Goal: Transaction & Acquisition: Purchase product/service

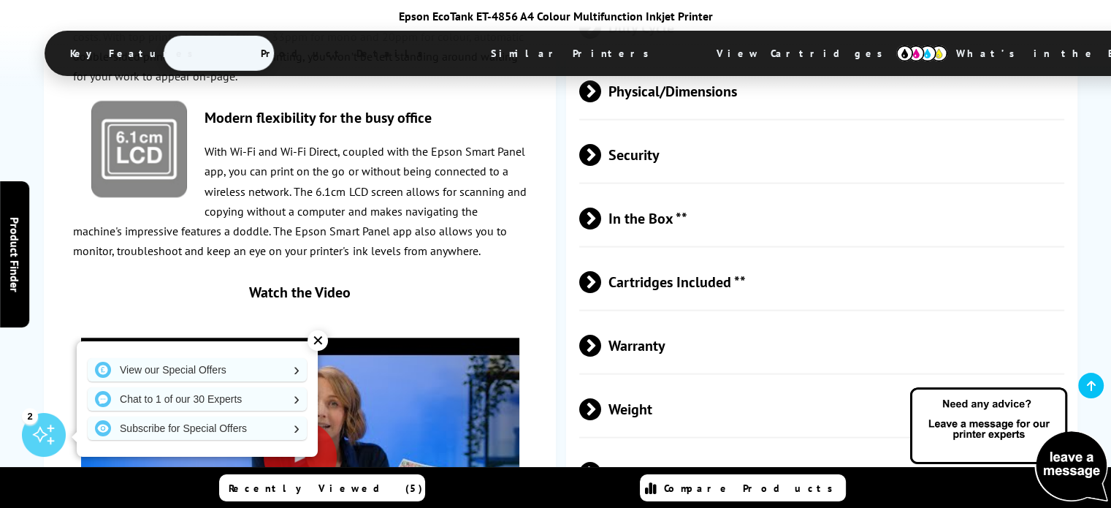
scroll to position [3048, 0]
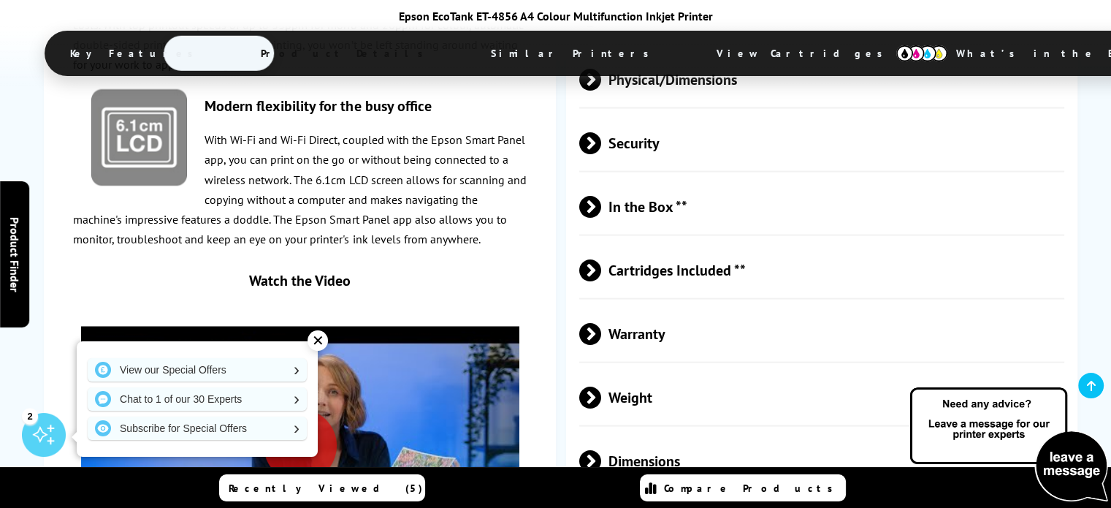
click at [601, 196] on span at bounding box center [601, 207] width 0 height 22
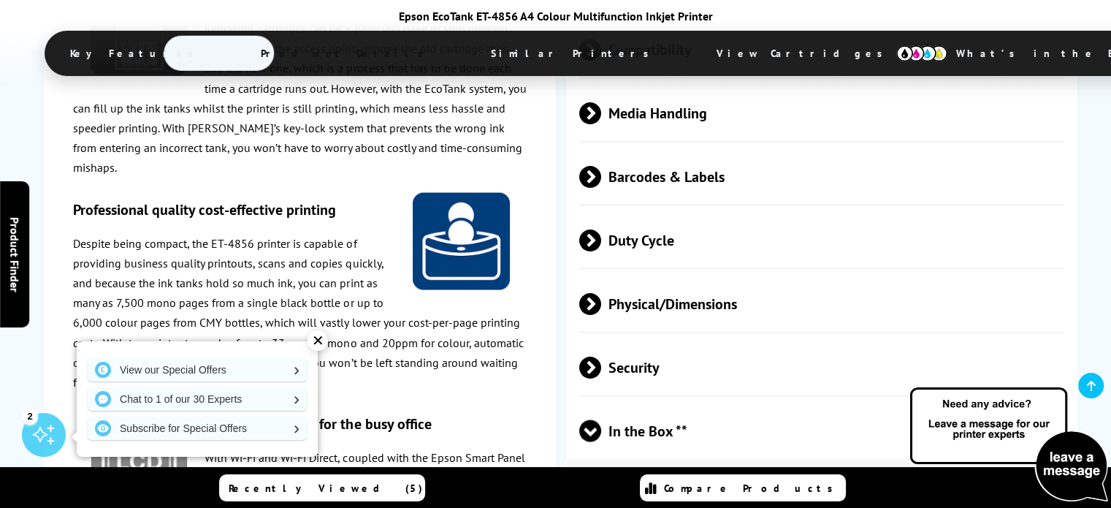
scroll to position [2811, 0]
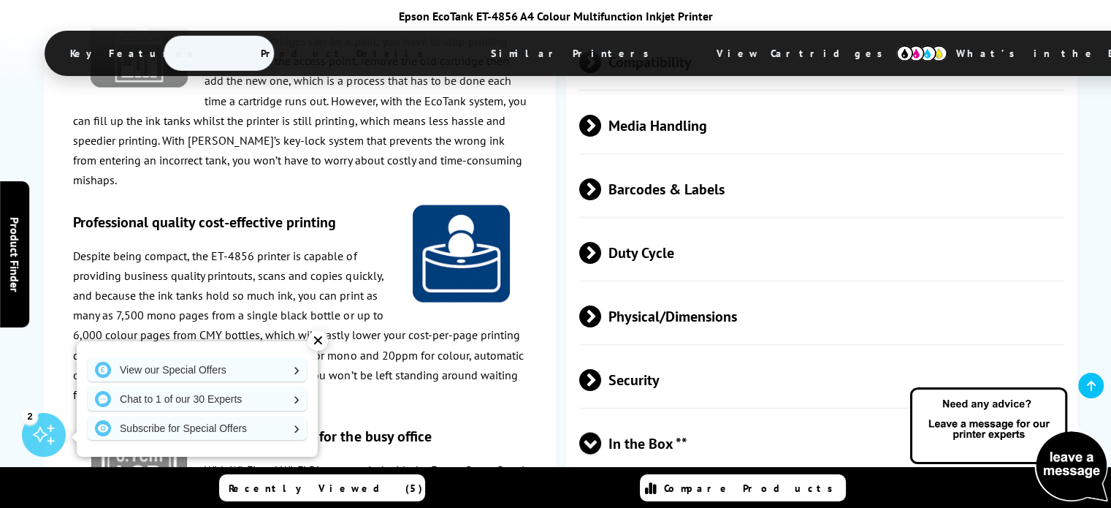
click at [601, 305] on span at bounding box center [601, 316] width 0 height 22
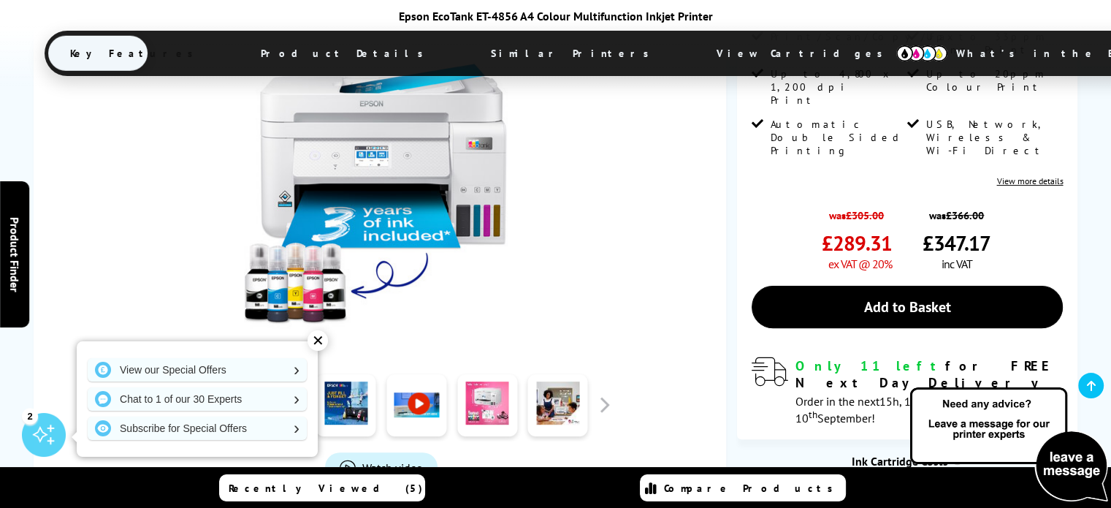
scroll to position [415, 0]
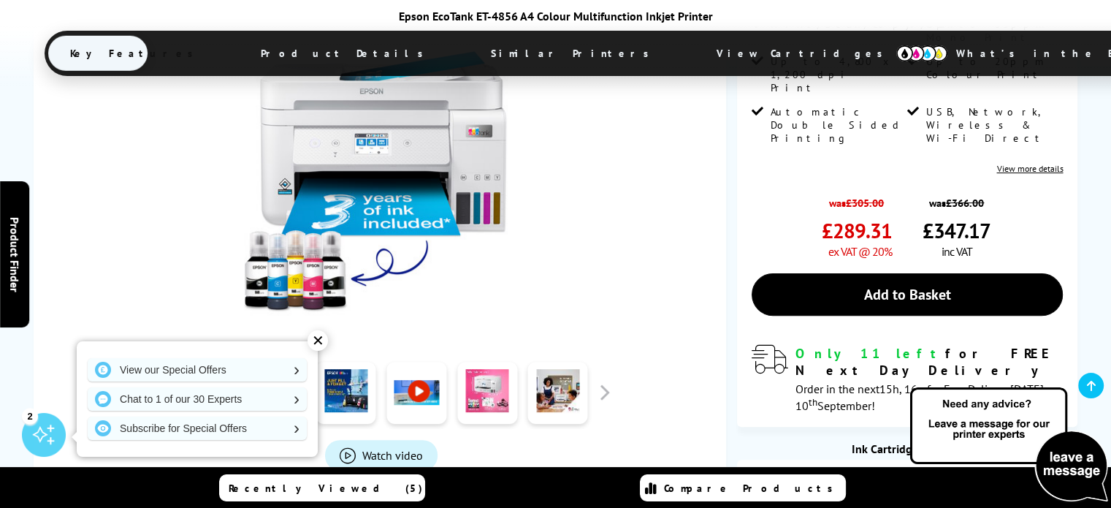
click at [156, 381] on button "button" at bounding box center [159, 392] width 22 height 22
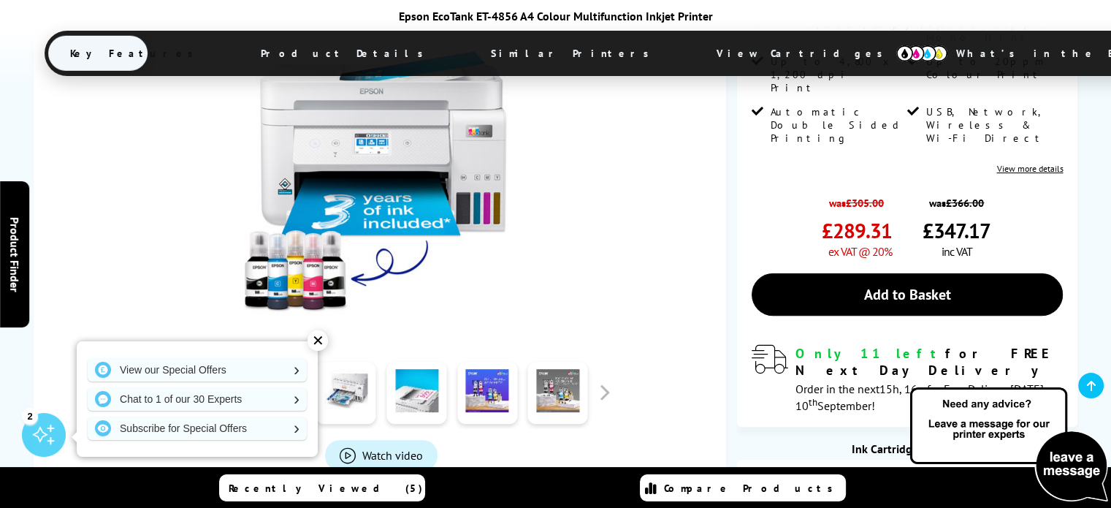
click at [156, 381] on button "button" at bounding box center [159, 392] width 22 height 22
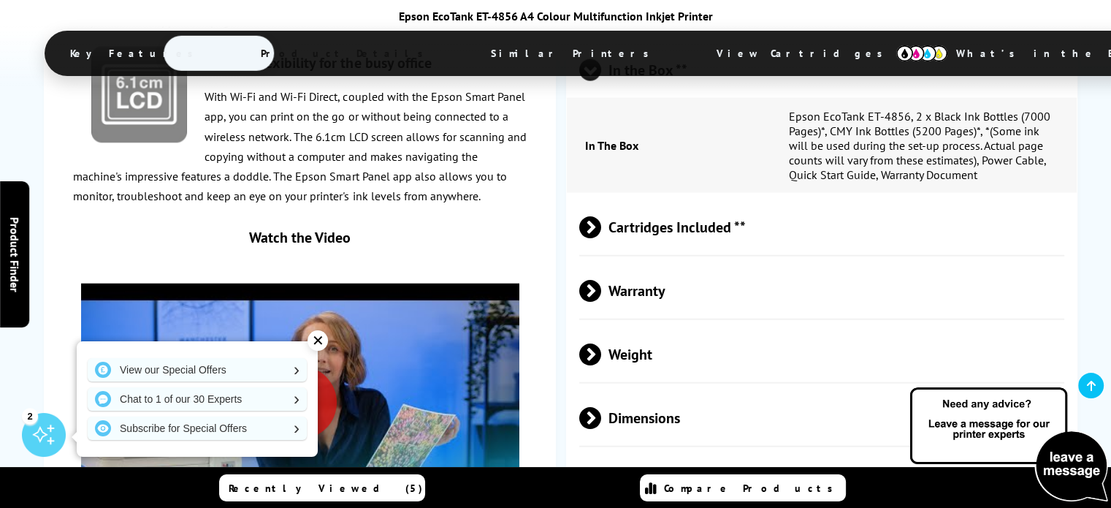
scroll to position [3465, 0]
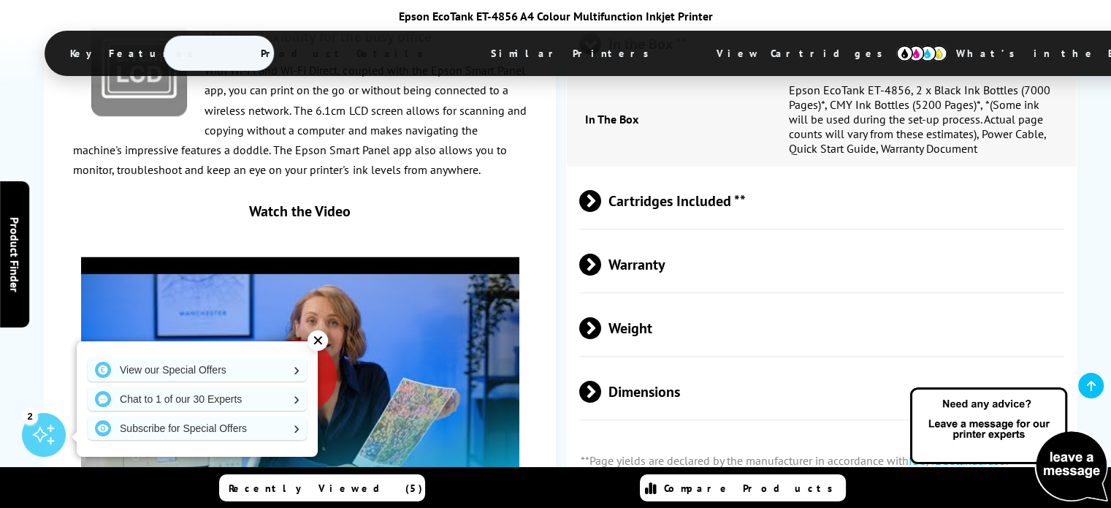
click at [601, 190] on span at bounding box center [601, 201] width 0 height 22
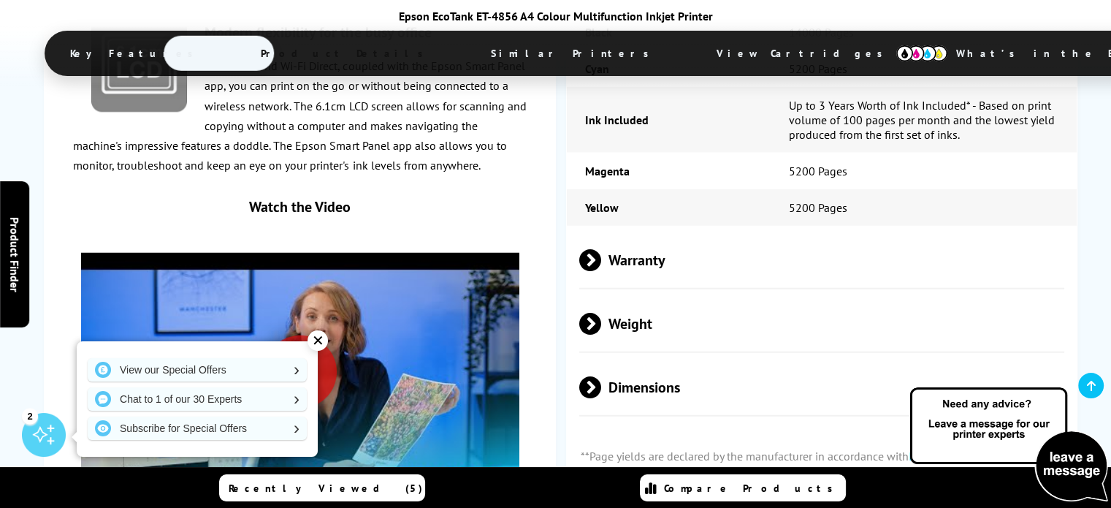
scroll to position [3694, 0]
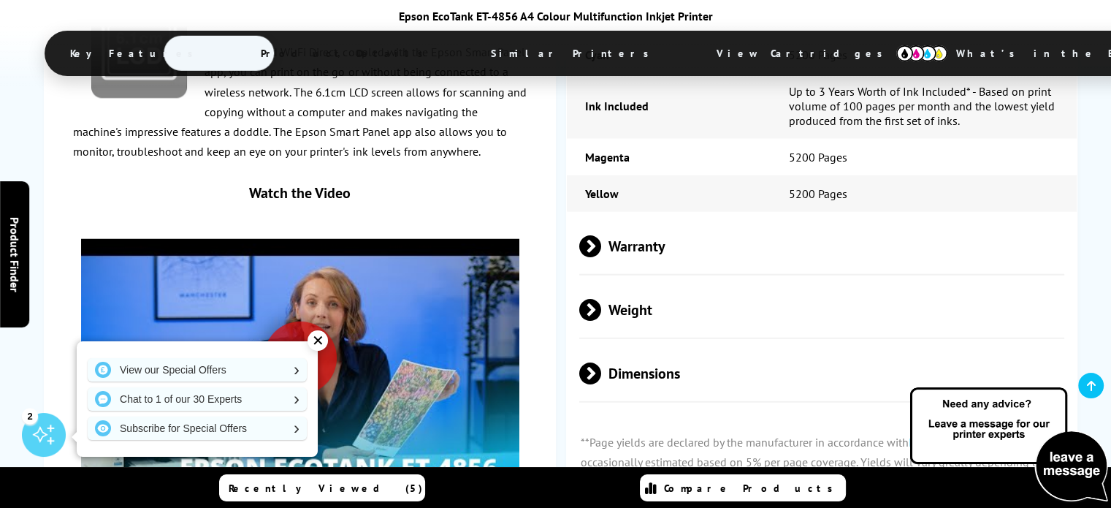
click at [601, 299] on span at bounding box center [601, 310] width 0 height 22
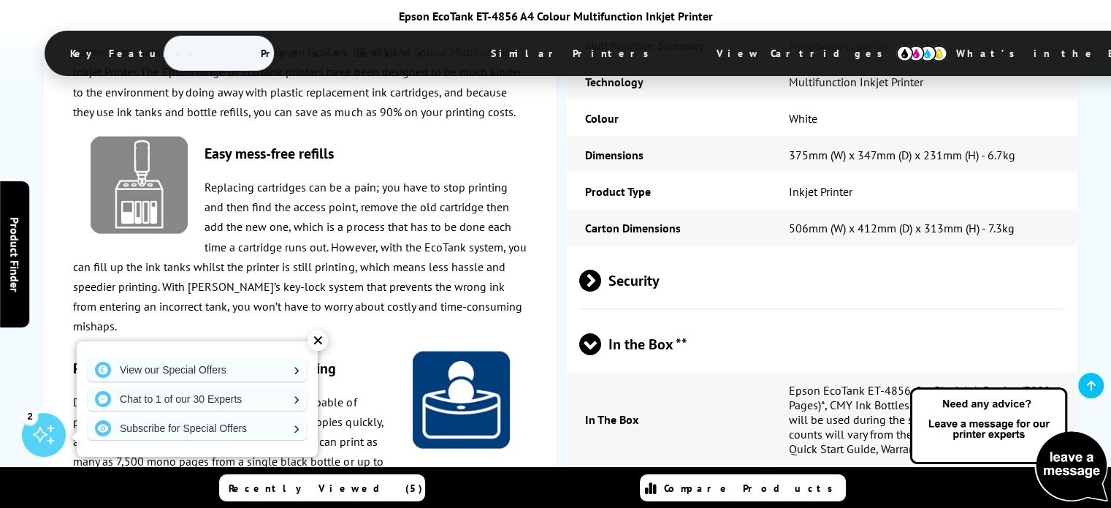
scroll to position [3139, 0]
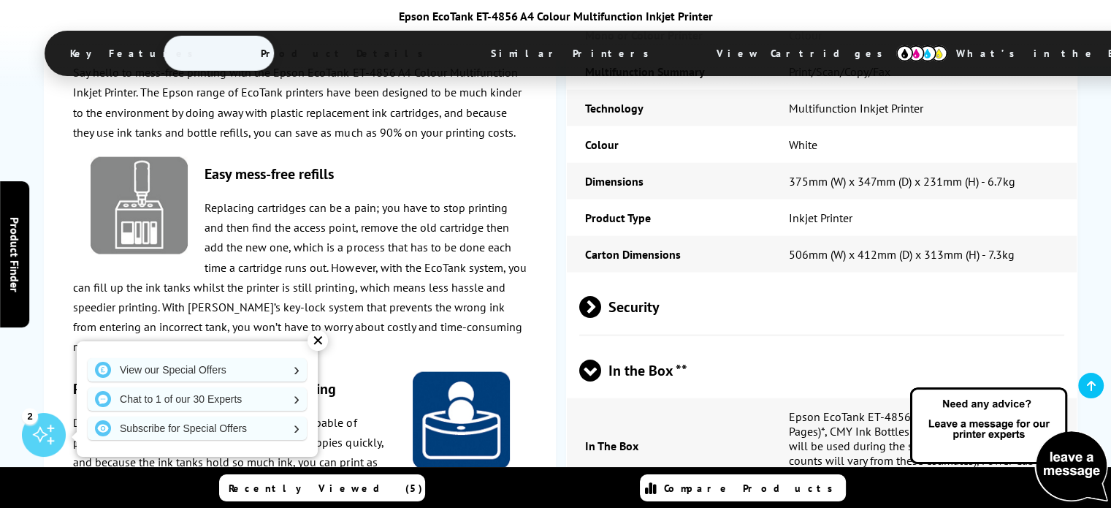
click at [601, 296] on span at bounding box center [601, 307] width 0 height 22
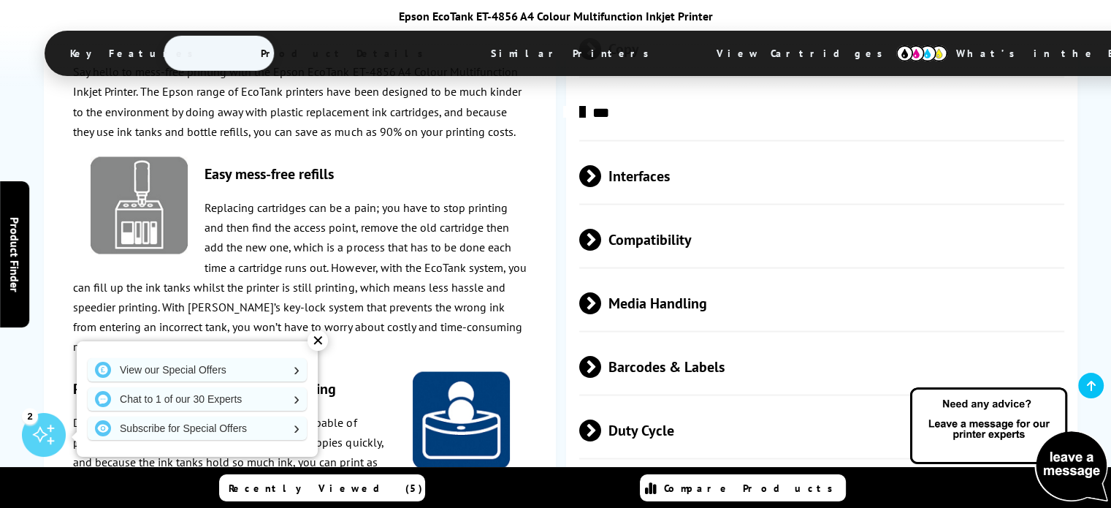
scroll to position [2621, 0]
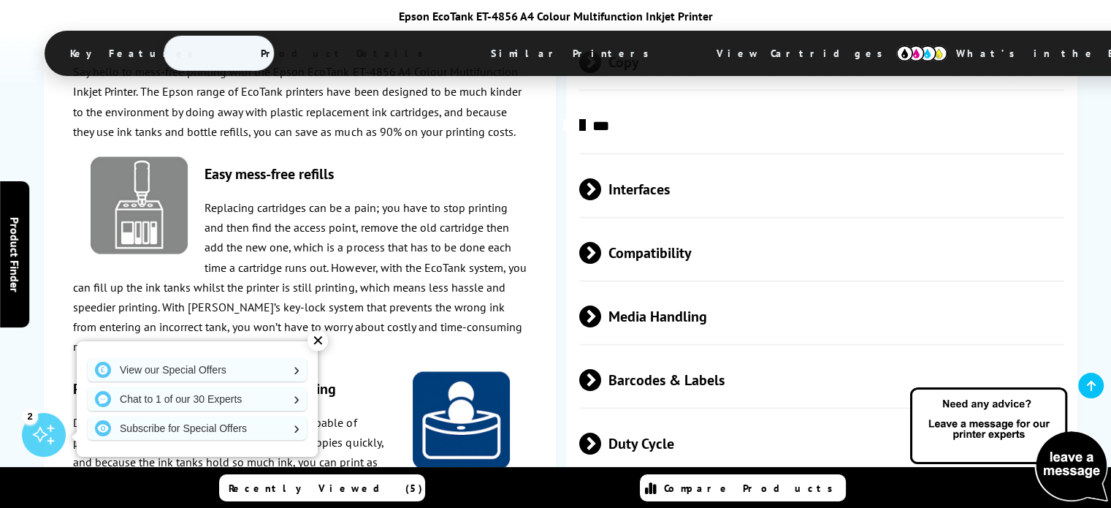
click at [601, 178] on span at bounding box center [601, 189] width 0 height 22
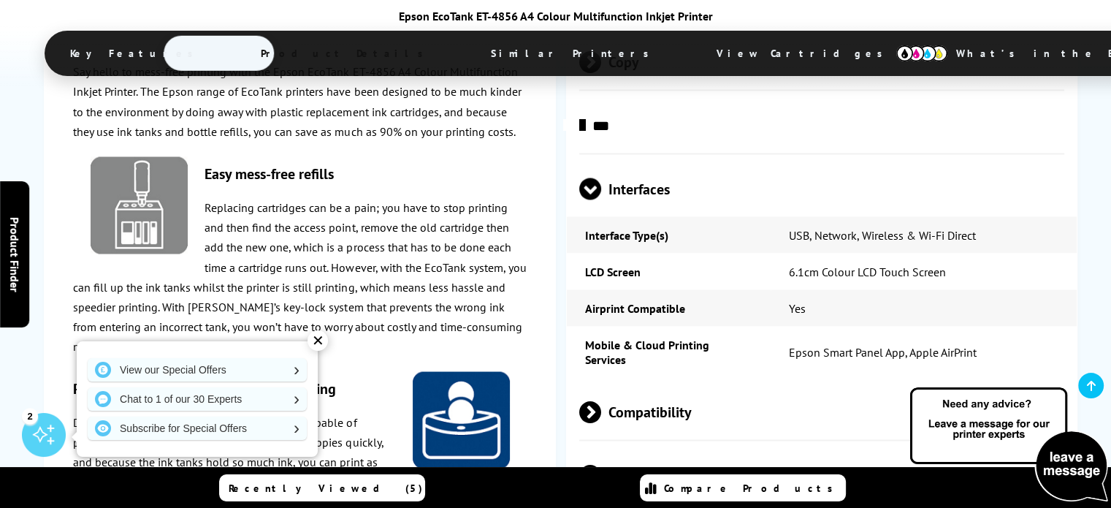
click at [593, 199] on span at bounding box center [590, 199] width 22 height 0
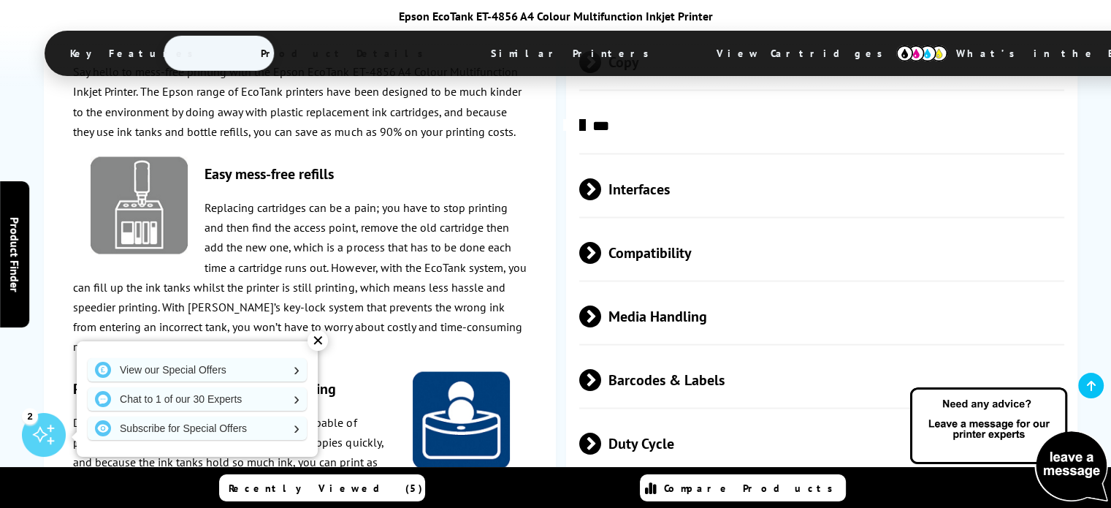
click at [601, 241] on span at bounding box center [601, 252] width 0 height 22
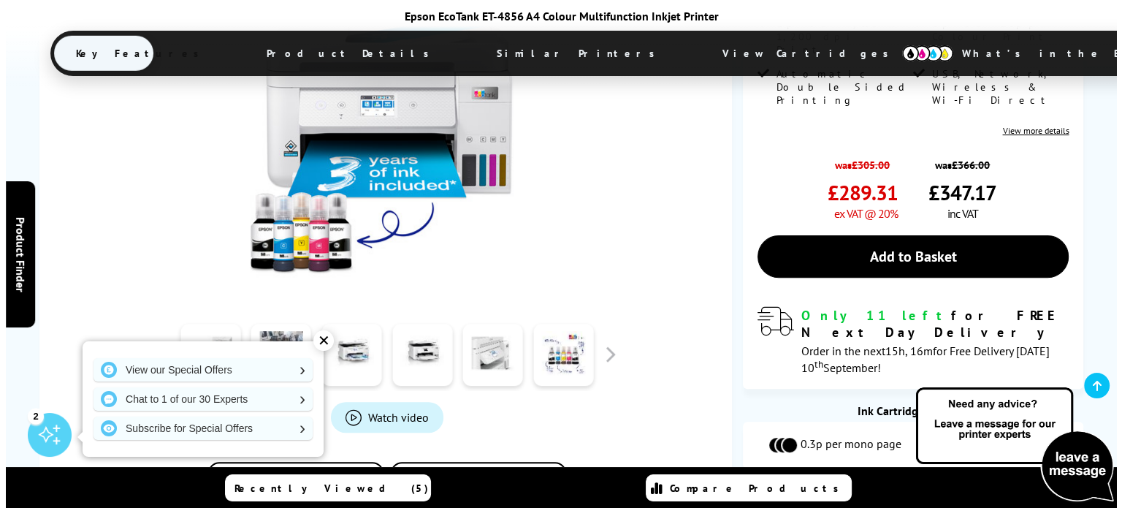
scroll to position [466, 0]
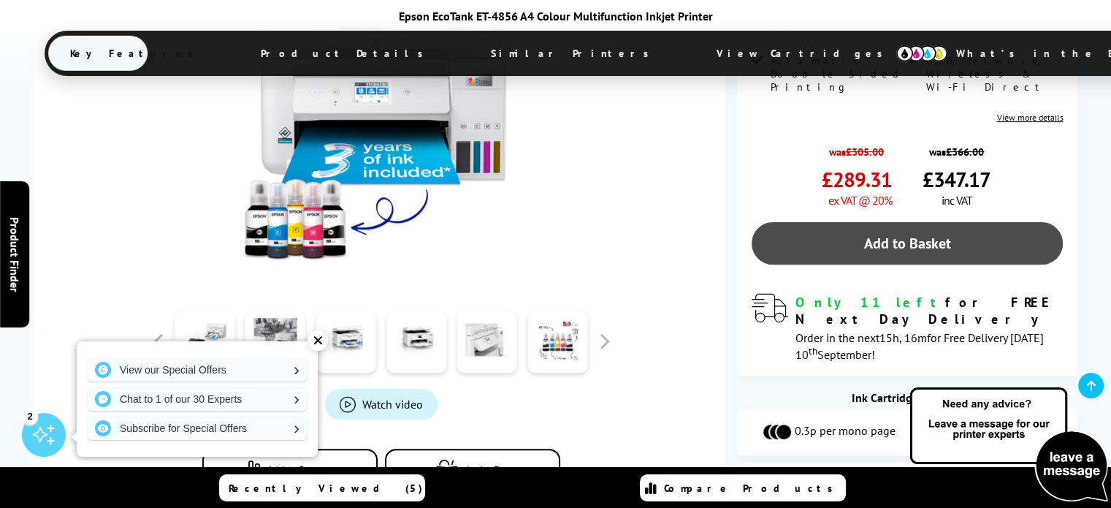
click at [921, 222] on link "Add to Basket" at bounding box center [908, 243] width 312 height 42
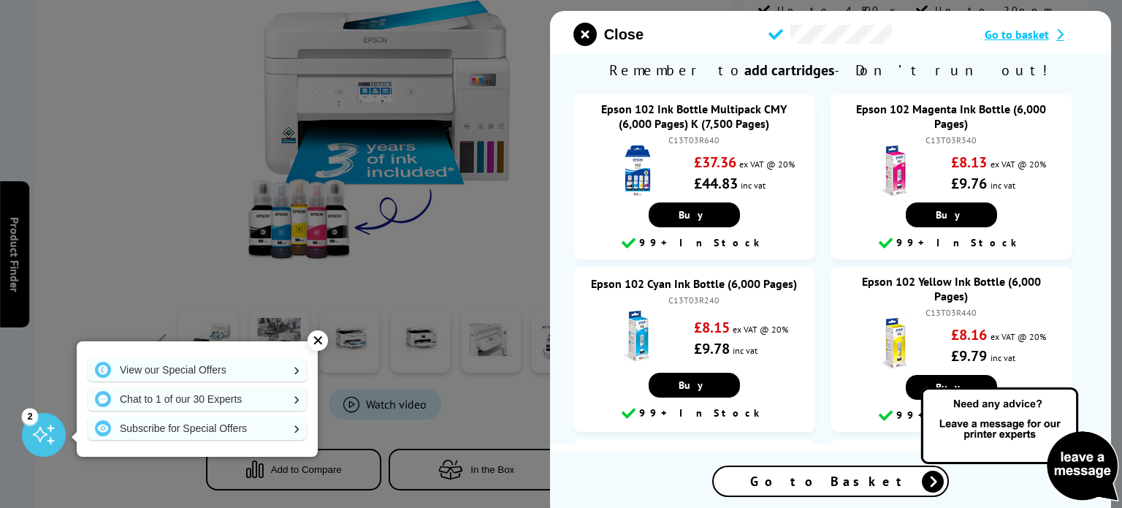
click at [506, 187] on div at bounding box center [561, 254] width 1122 height 508
click at [593, 37] on icon "close modal" at bounding box center [585, 34] width 23 height 23
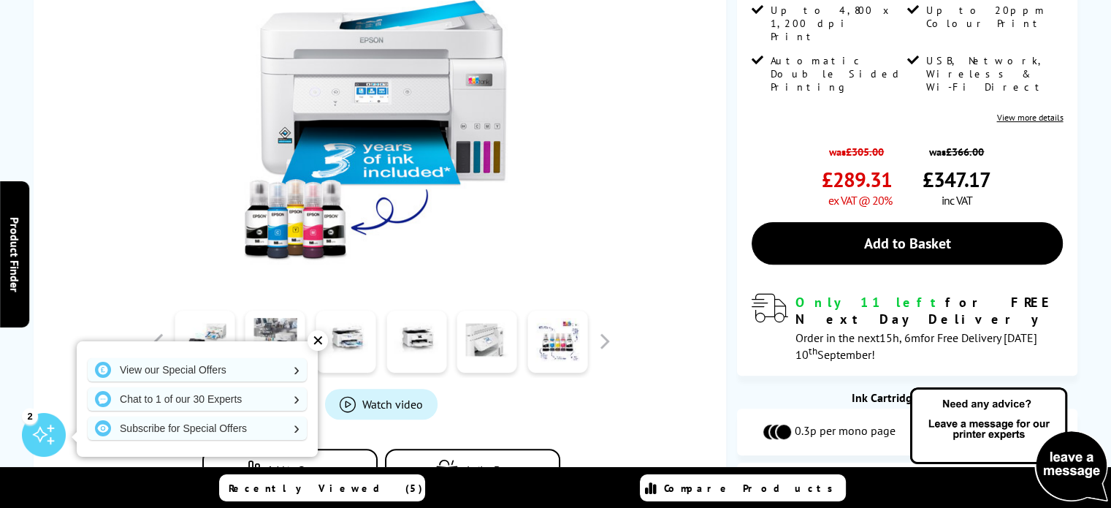
scroll to position [0, 0]
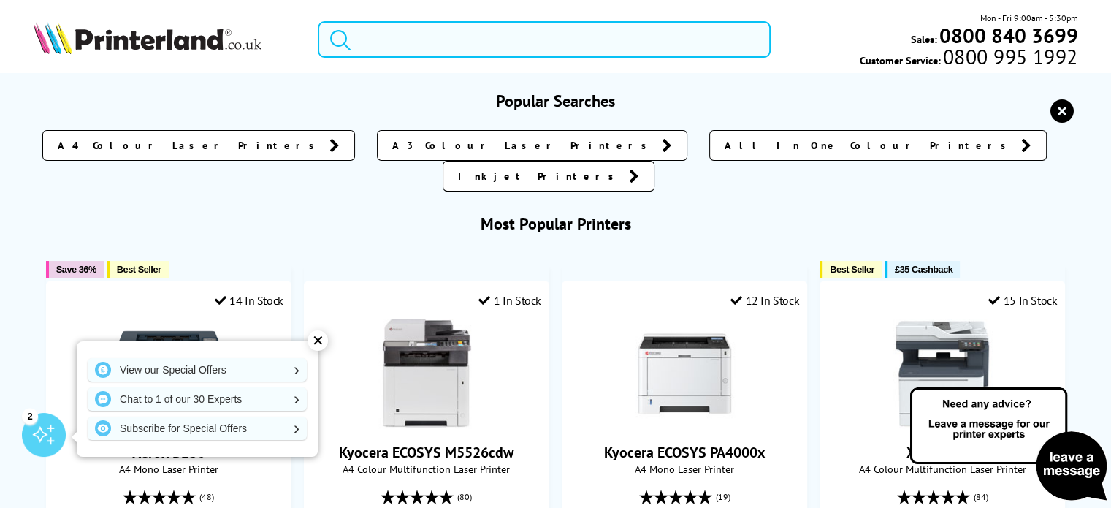
paste input "Expression XP-3205"
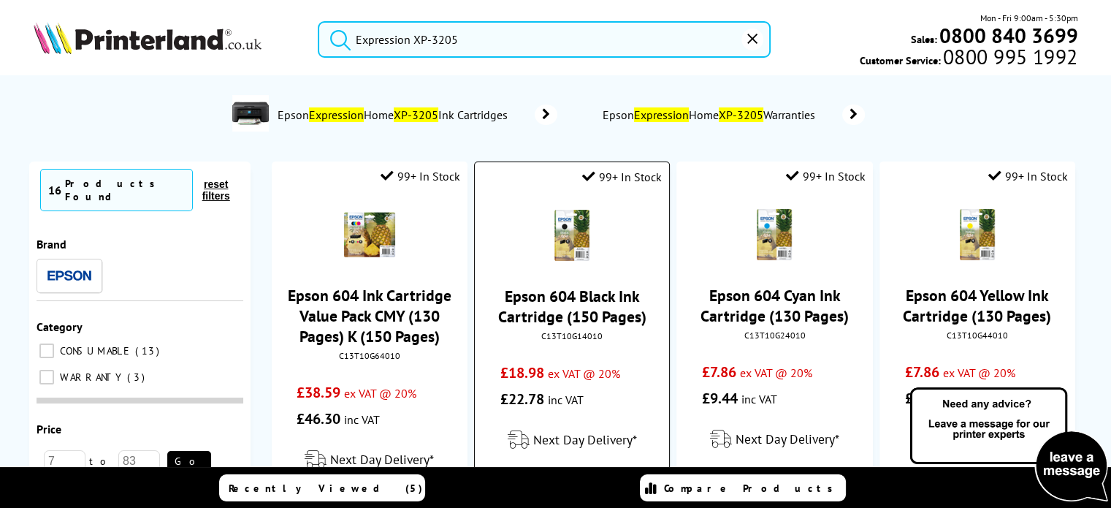
click at [319, 21] on button "submit" at bounding box center [337, 37] width 37 height 32
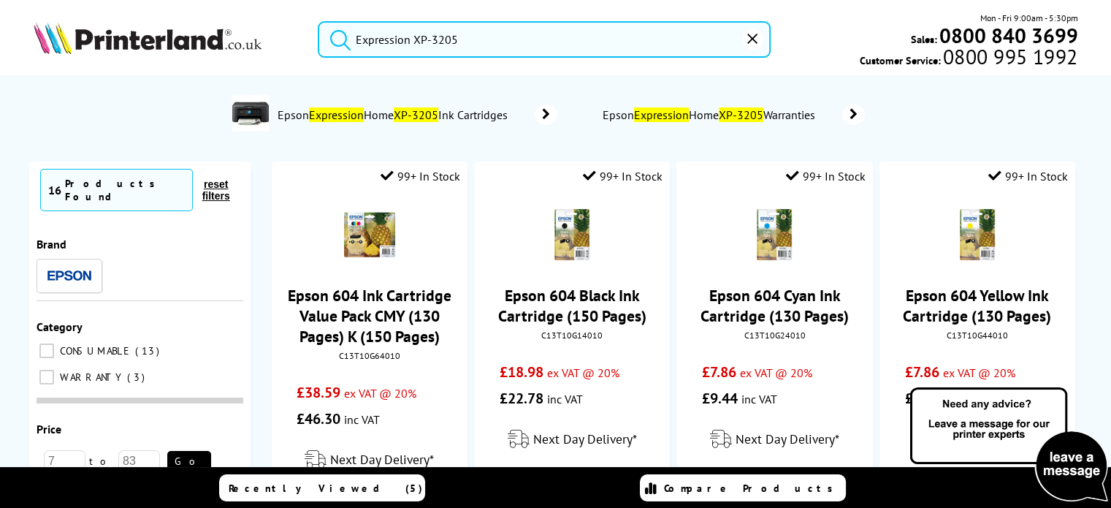
click at [517, 47] on input "Expression XP-3205" at bounding box center [544, 39] width 453 height 37
click at [674, 53] on input "Expression XP-3205" at bounding box center [544, 39] width 453 height 37
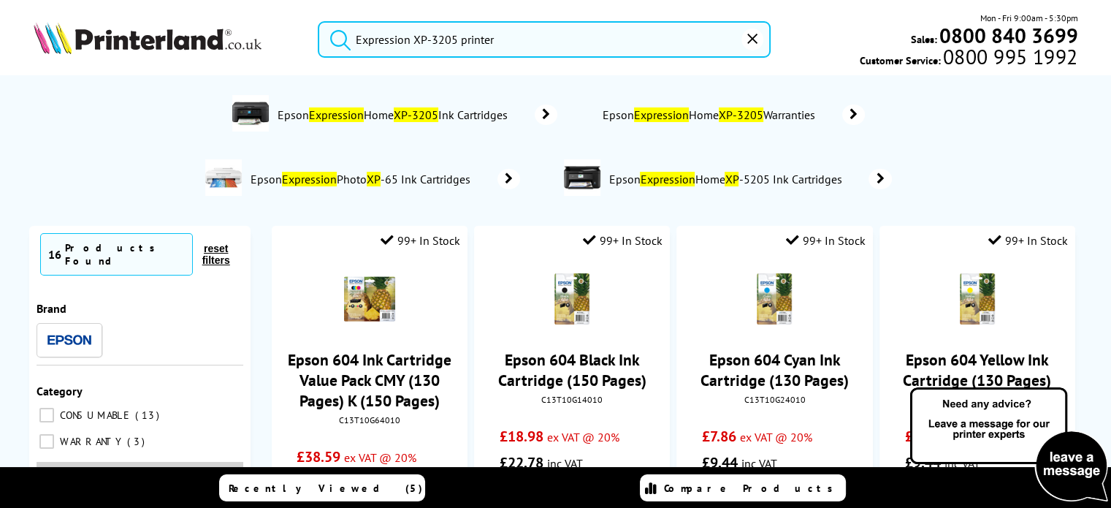
type input "Expression XP-3205 printer"
click at [319, 21] on button "submit" at bounding box center [337, 37] width 37 height 32
click at [552, 43] on input "Expression XP-3205 printer" at bounding box center [544, 39] width 453 height 37
click at [319, 21] on button "submit" at bounding box center [337, 37] width 37 height 32
click at [237, 113] on img at bounding box center [250, 113] width 37 height 37
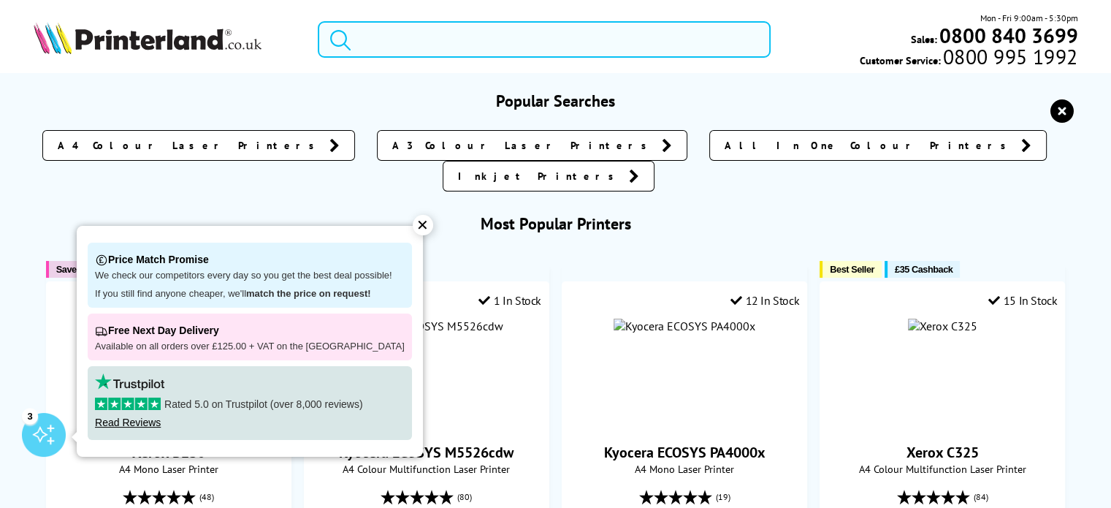
click at [455, 51] on input "search" at bounding box center [544, 39] width 453 height 37
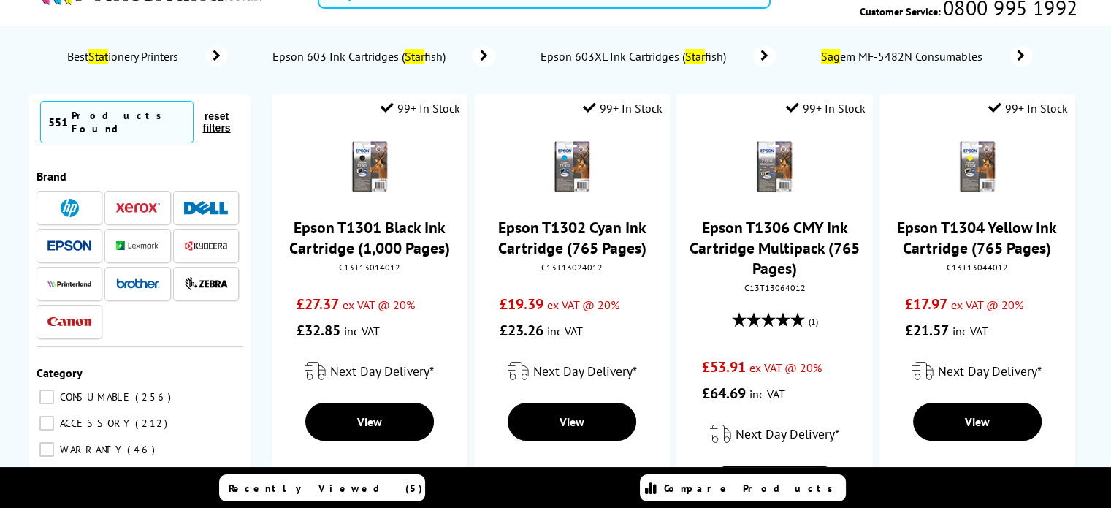
scroll to position [67, 0]
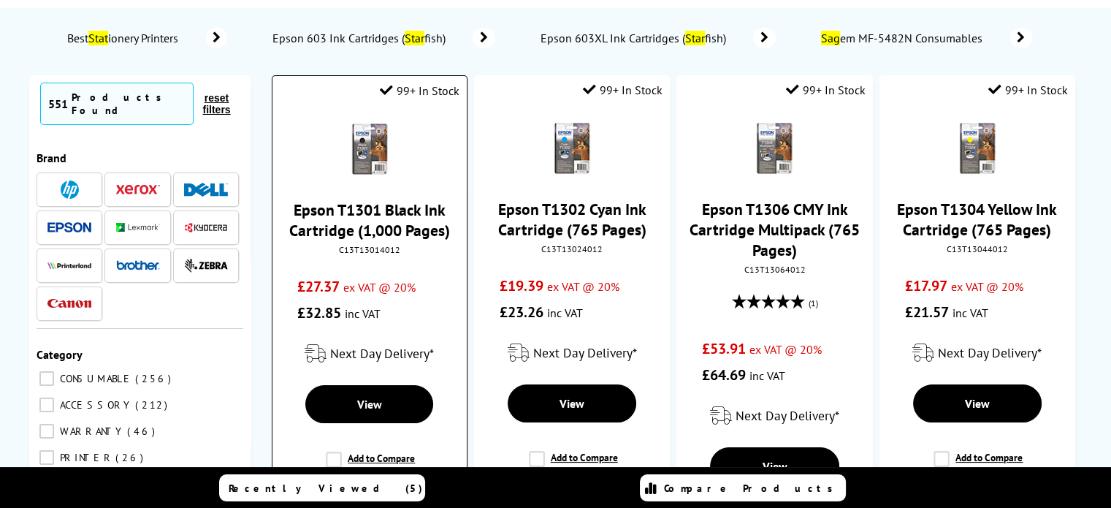
type input "stag"
click at [389, 212] on link "Epson T1301 Black Ink Cartridge (1,000 Pages)" at bounding box center [369, 219] width 161 height 41
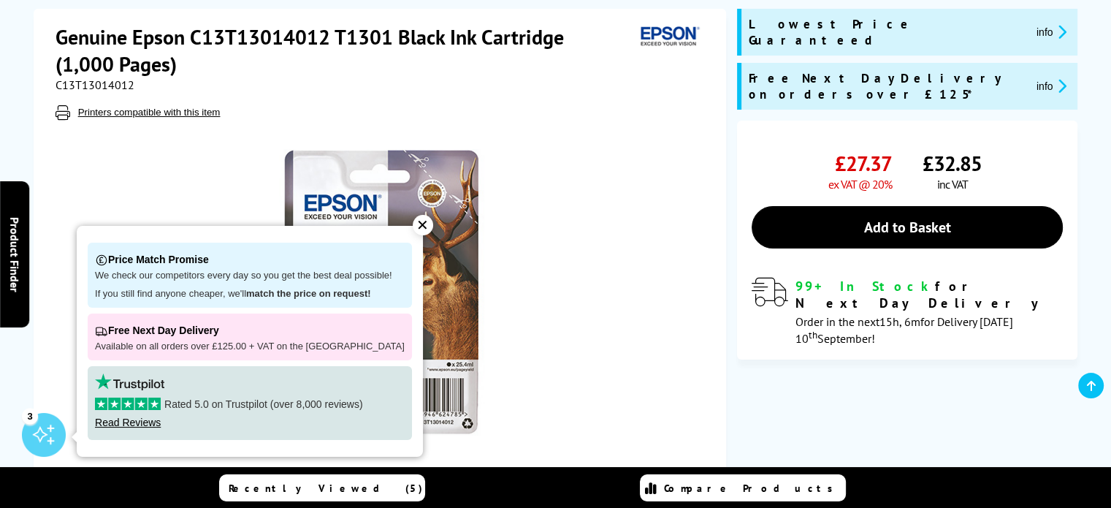
scroll to position [140, 0]
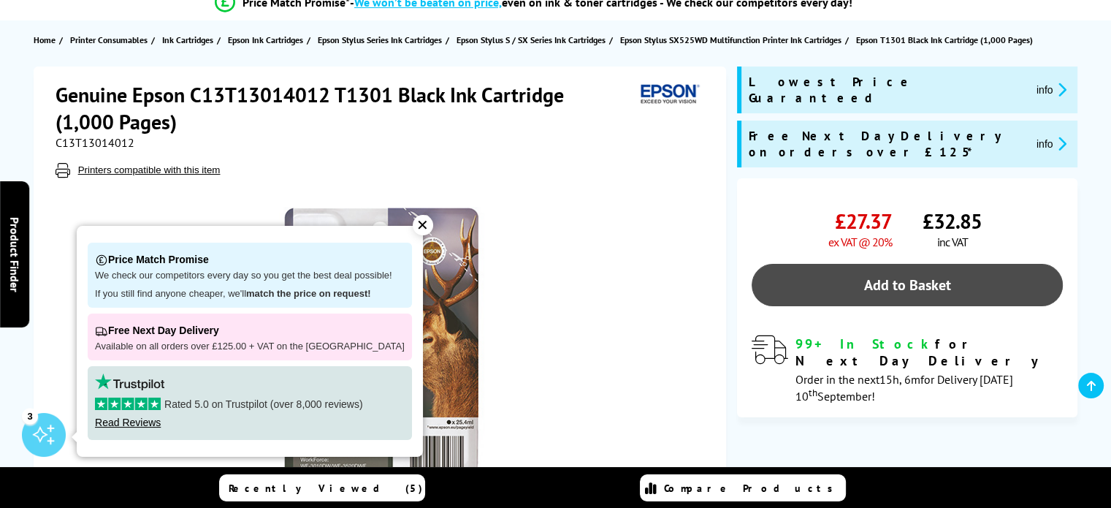
click at [900, 264] on link "Add to Basket" at bounding box center [908, 285] width 312 height 42
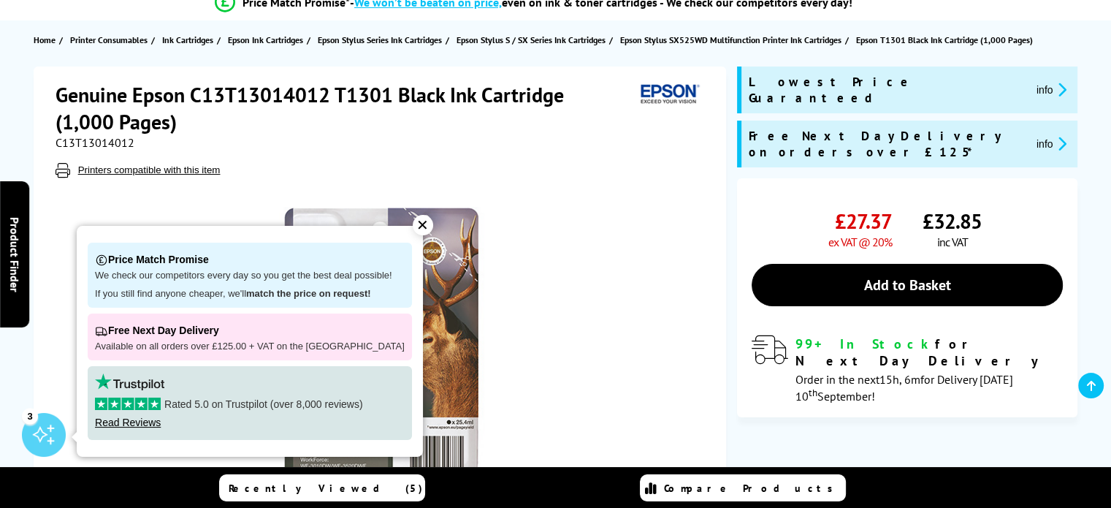
scroll to position [0, 0]
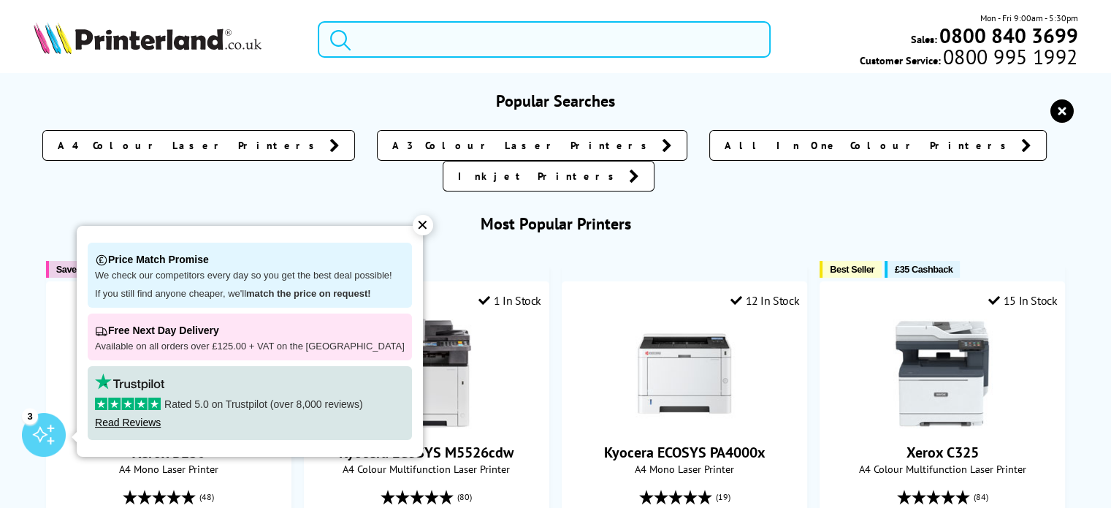
click at [599, 49] on input "search" at bounding box center [544, 39] width 453 height 37
click at [709, 144] on link "All In One Colour Printers" at bounding box center [878, 145] width 338 height 31
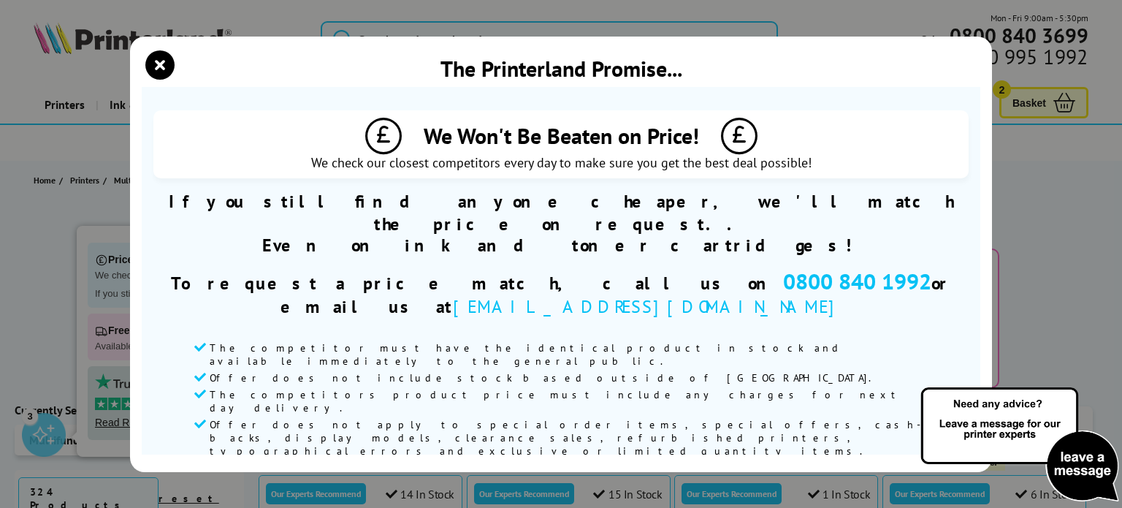
click at [757, 143] on span "We Won't Be Beaten on Price!" at bounding box center [561, 136] width 801 height 37
click at [156, 70] on icon "close modal" at bounding box center [159, 64] width 29 height 29
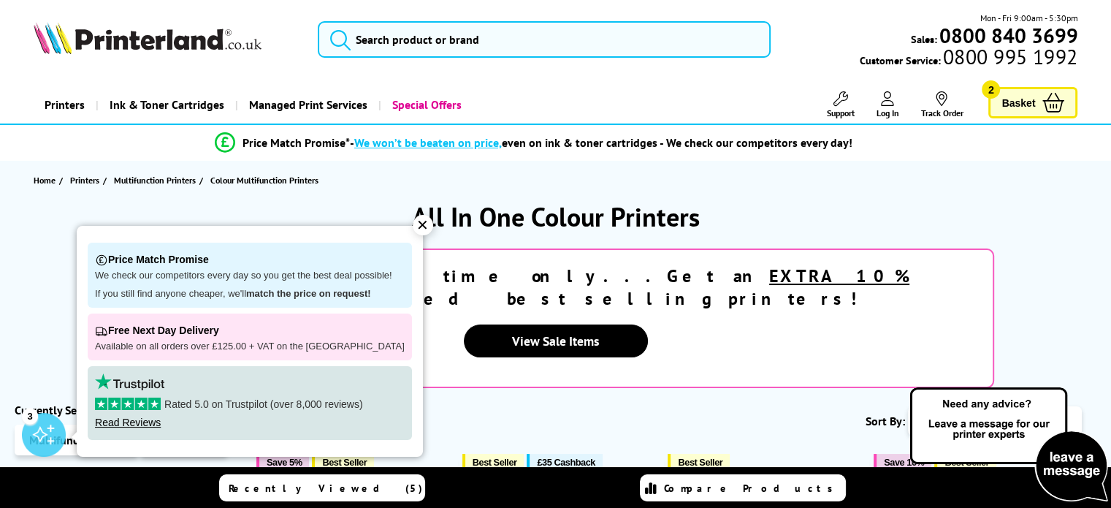
click at [413, 227] on div "✕" at bounding box center [423, 225] width 20 height 20
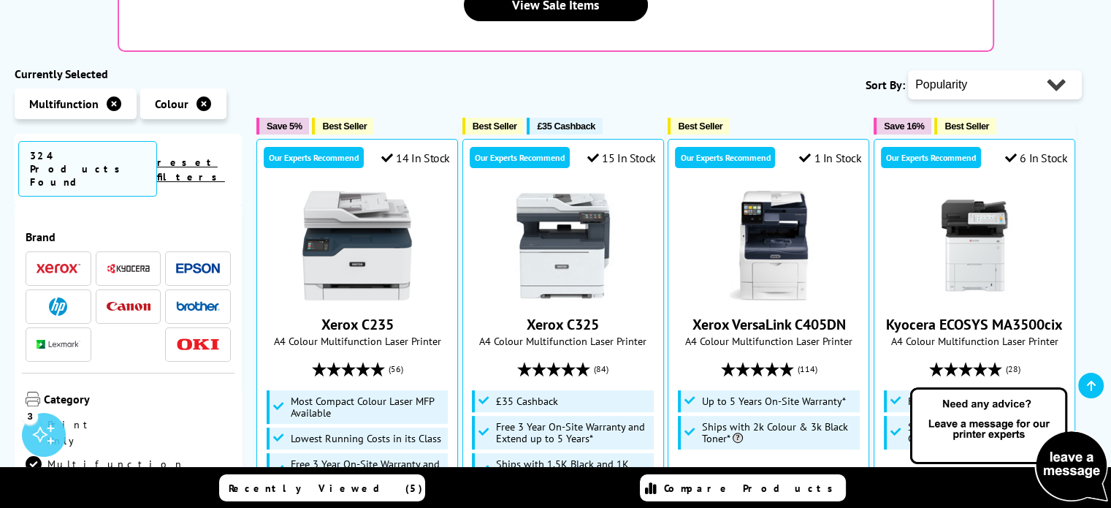
scroll to position [305, 0]
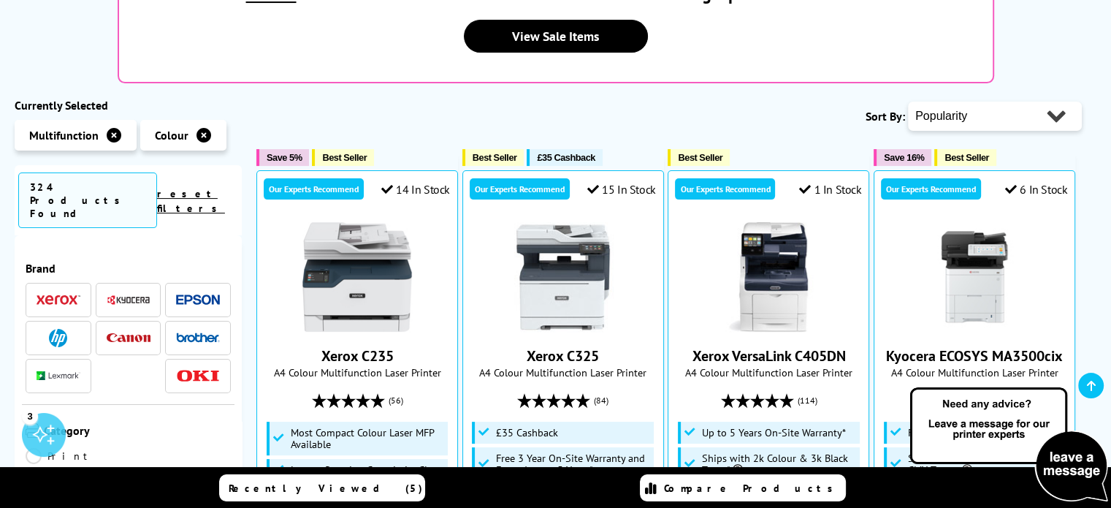
click at [1056, 102] on select "Popularity Rating Price - Low to High Price - High to Low Running Costs - Low t…" at bounding box center [995, 116] width 174 height 29
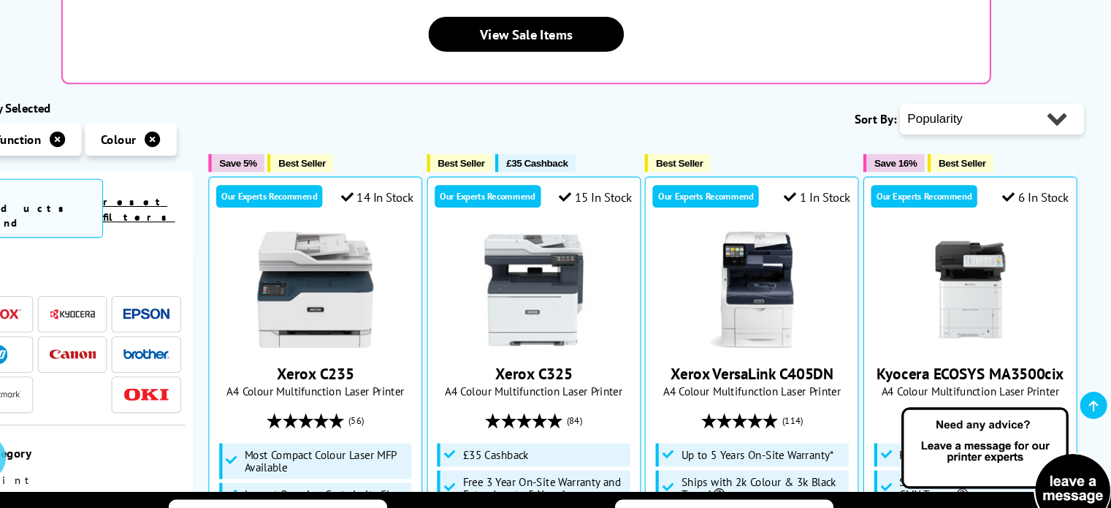
click at [1050, 102] on select "Popularity Rating Price - Low to High Price - High to Low Running Costs - Low t…" at bounding box center [995, 116] width 174 height 29
select select "Price Ascending"
click at [908, 102] on select "Popularity Rating Price - Low to High Price - High to Low Running Costs - Low t…" at bounding box center [995, 116] width 174 height 29
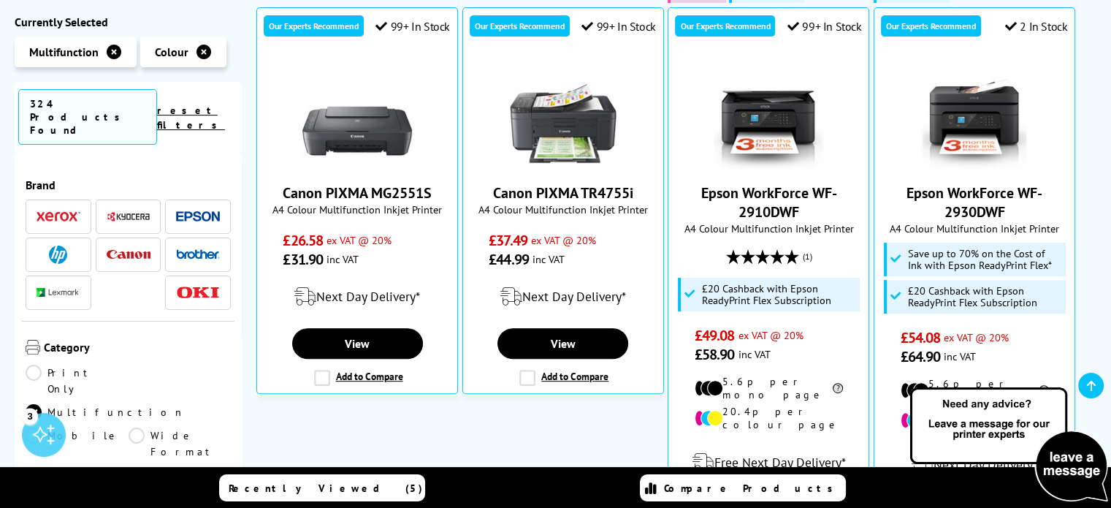
scroll to position [472, 0]
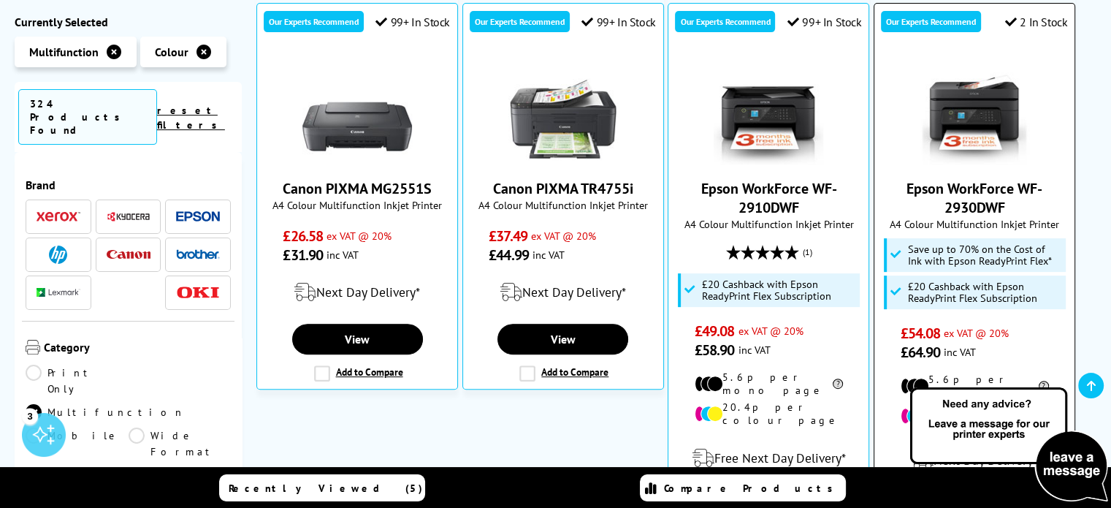
click at [985, 111] on img at bounding box center [975, 110] width 110 height 110
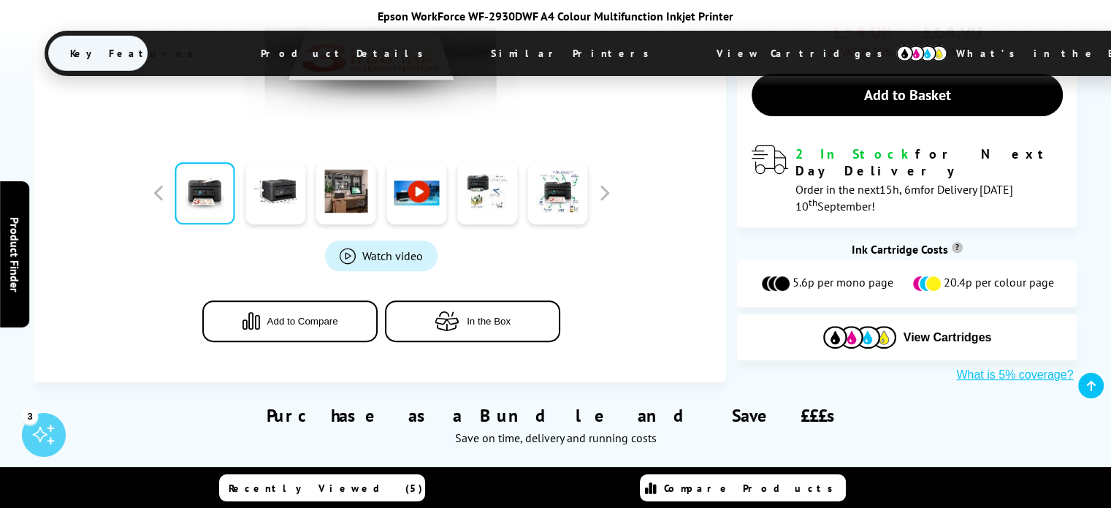
scroll to position [552, 0]
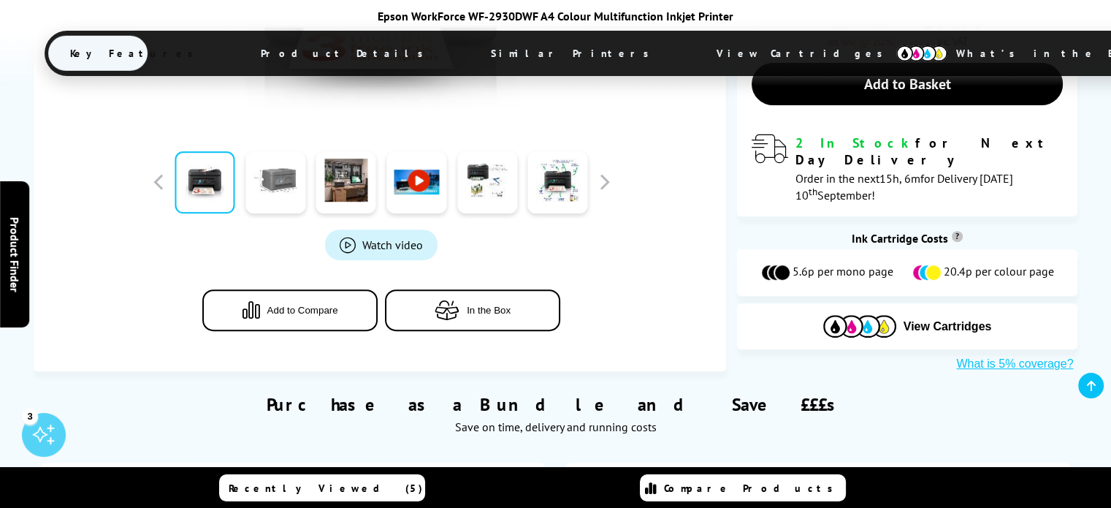
click at [283, 182] on link at bounding box center [275, 182] width 60 height 62
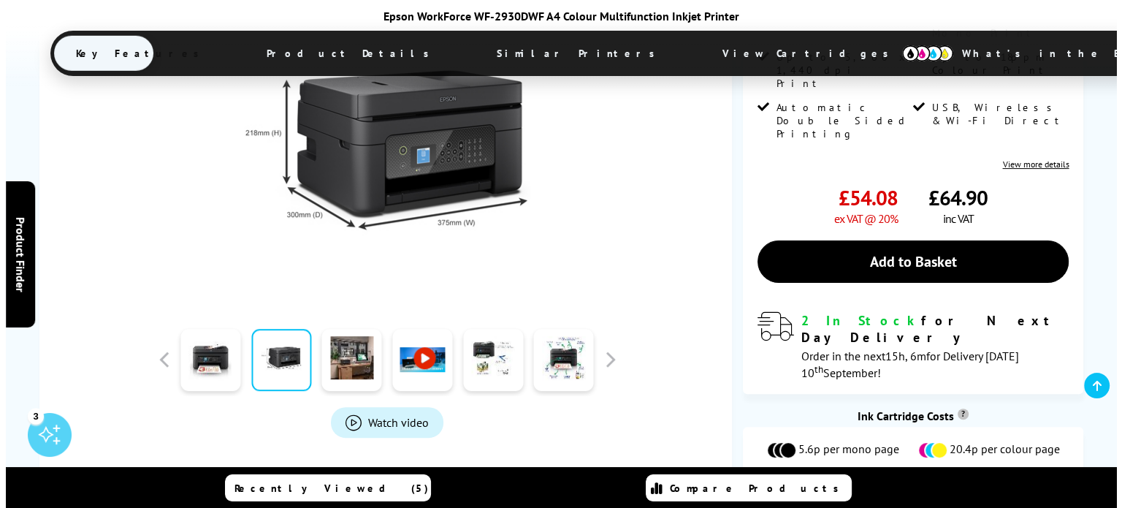
scroll to position [353, 0]
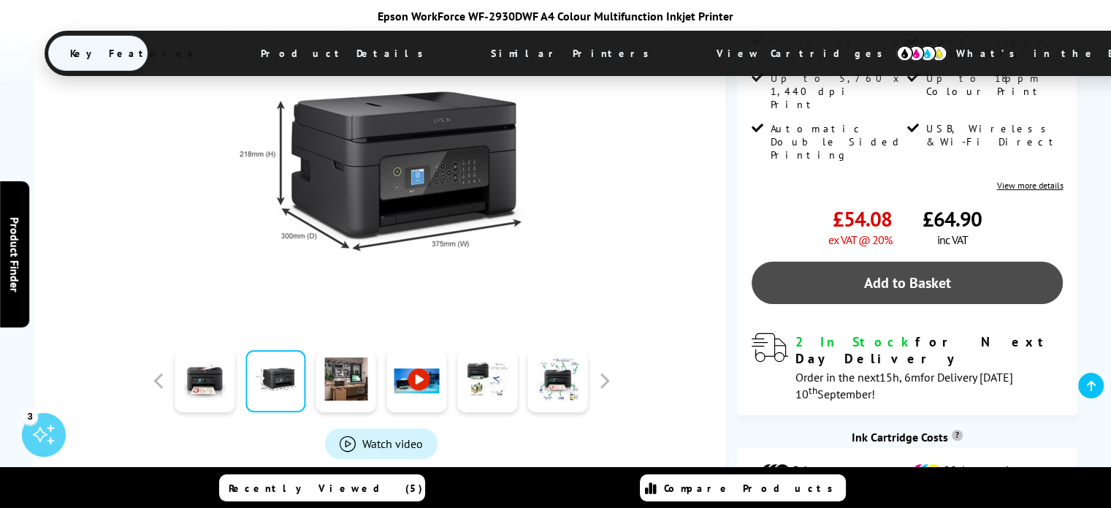
click at [952, 262] on link "Add to Basket" at bounding box center [908, 283] width 312 height 42
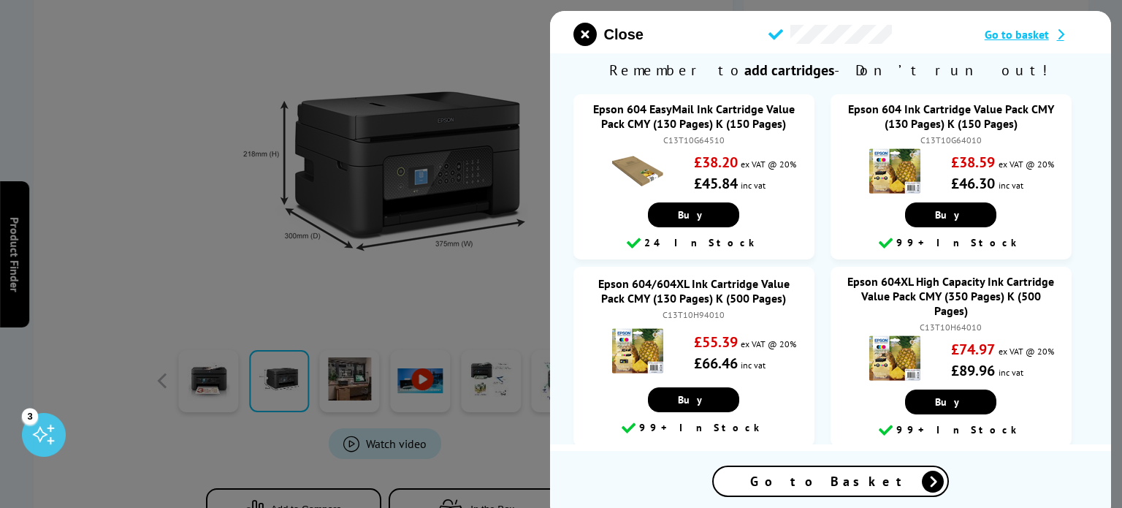
click at [1035, 37] on span "Go to basket" at bounding box center [1017, 34] width 64 height 15
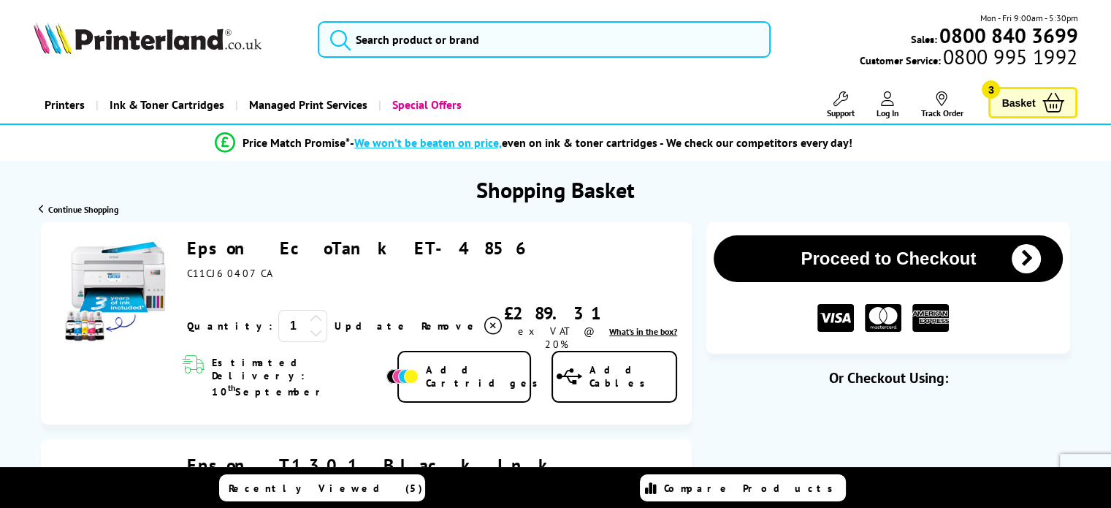
click at [889, 102] on icon at bounding box center [887, 98] width 13 height 15
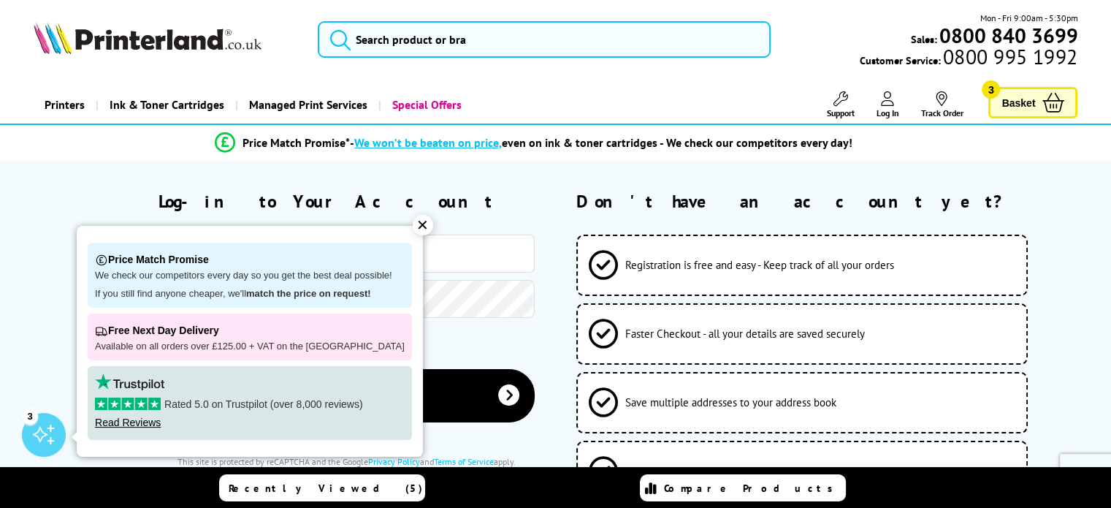
type input "[PERSON_NAME][EMAIL_ADDRESS][DOMAIN_NAME]"
click at [413, 233] on div "✕" at bounding box center [423, 225] width 20 height 20
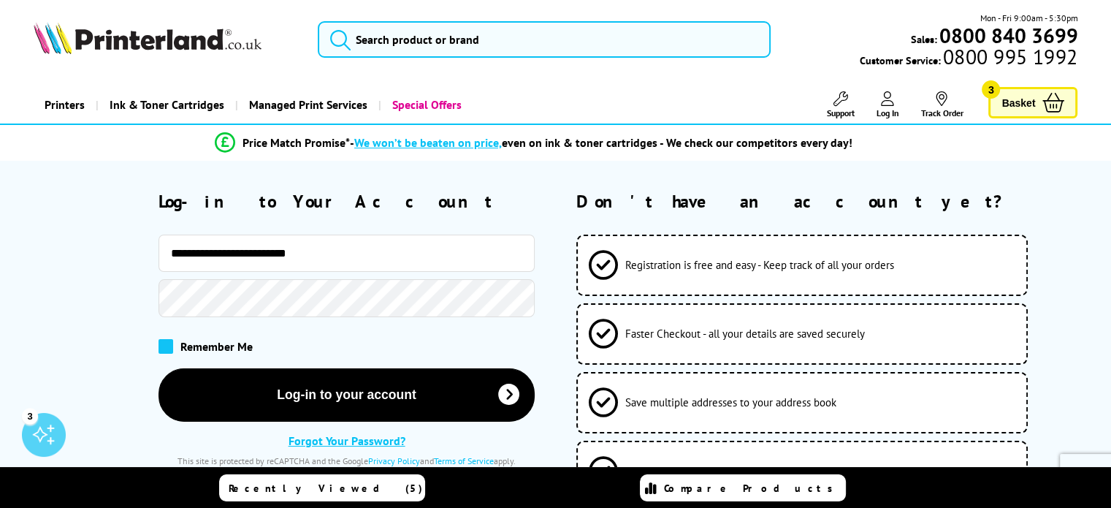
click at [164, 347] on span at bounding box center [166, 346] width 15 height 15
click at [161, 341] on input "checkbox" at bounding box center [161, 341] width 0 height 0
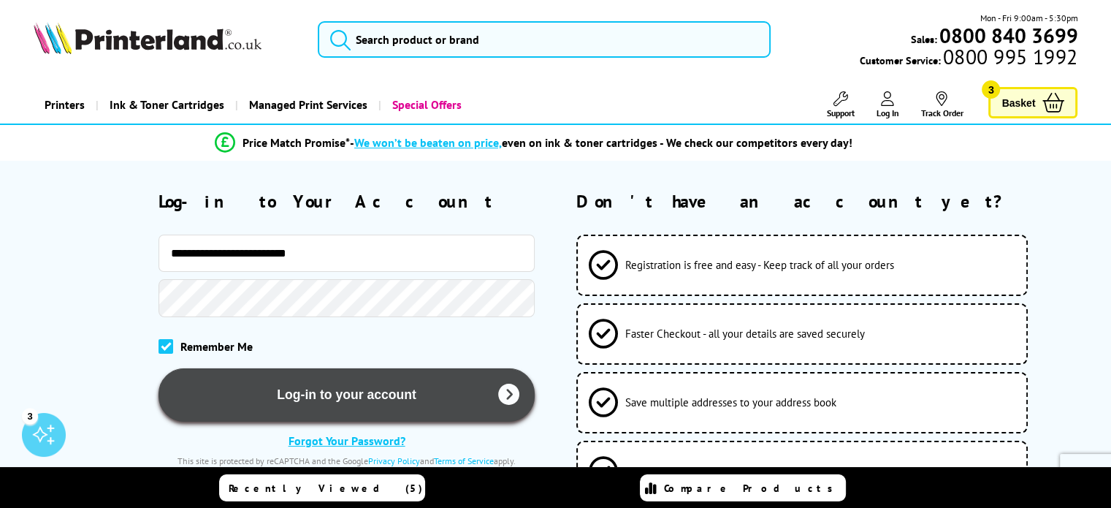
click at [348, 395] on button "Log-in to your account" at bounding box center [347, 394] width 376 height 53
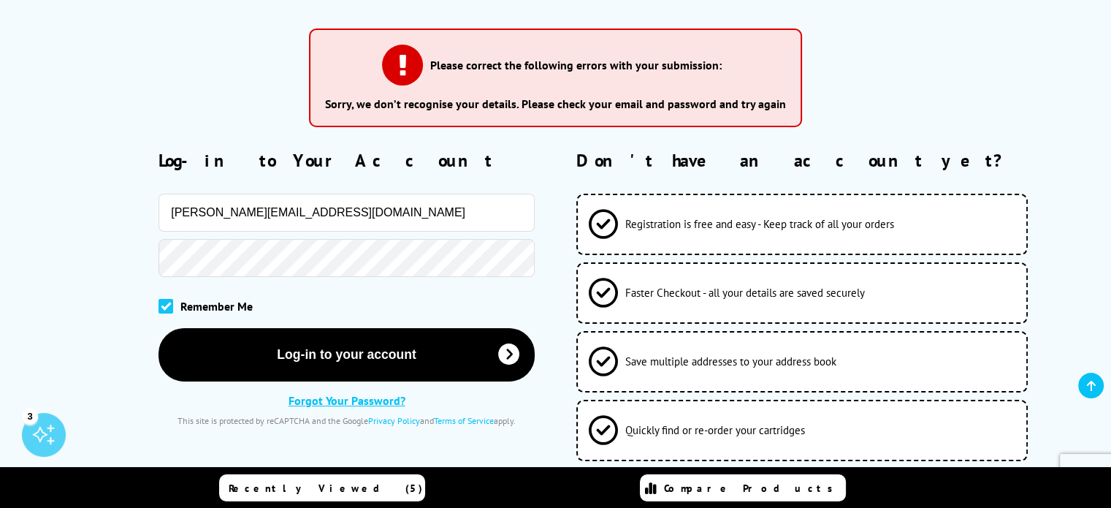
scroll to position [175, 0]
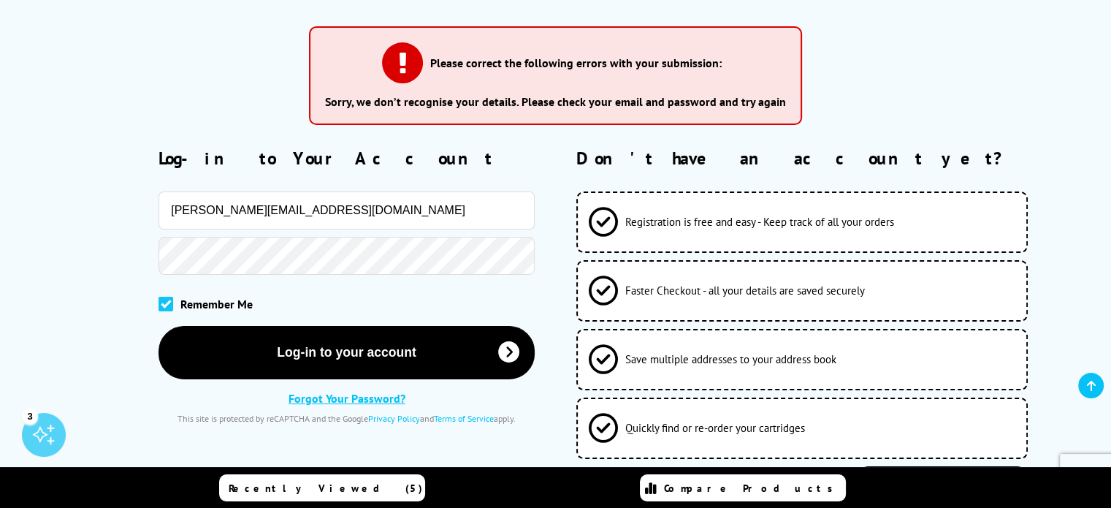
click at [298, 403] on link "Forgot Your Password?" at bounding box center [347, 398] width 117 height 15
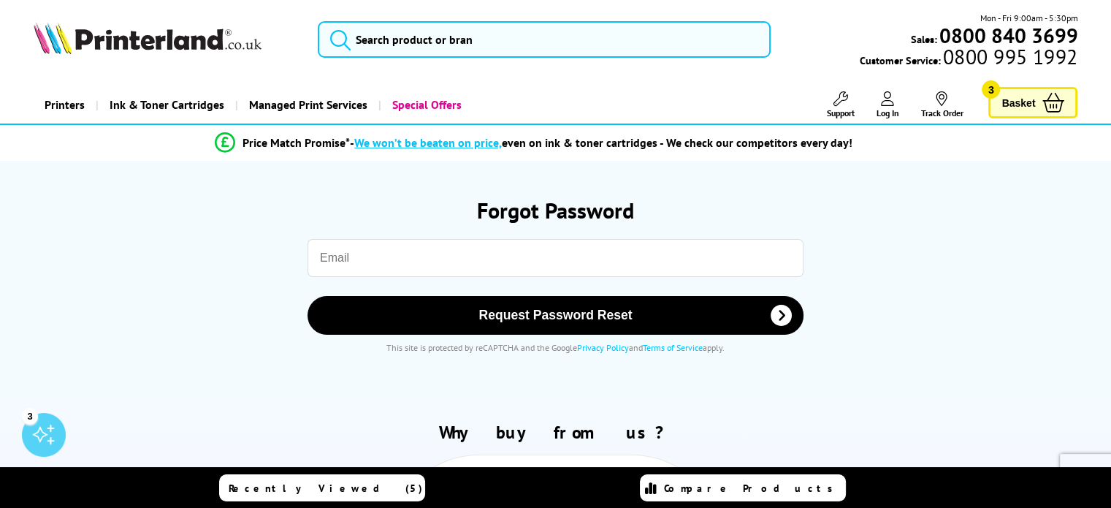
click at [355, 233] on div "Request Password Reset This site is protected by reCAPTCHA and the Google Priva…" at bounding box center [555, 295] width 1021 height 143
click at [345, 265] on input "email" at bounding box center [556, 258] width 496 height 38
type input "[PERSON_NAME][EMAIL_ADDRESS][DOMAIN_NAME]"
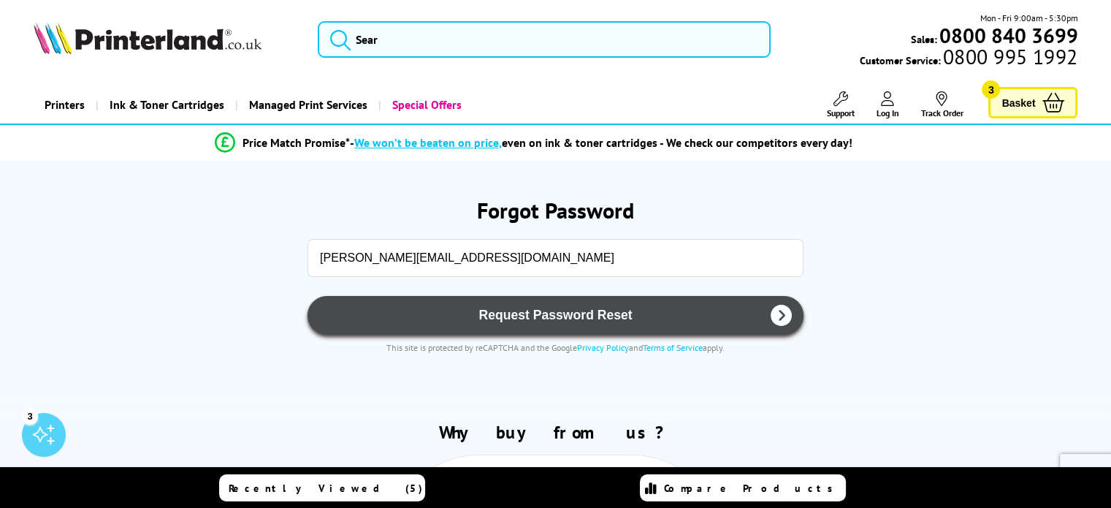
click at [514, 322] on span "Request Password Reset" at bounding box center [556, 315] width 458 height 15
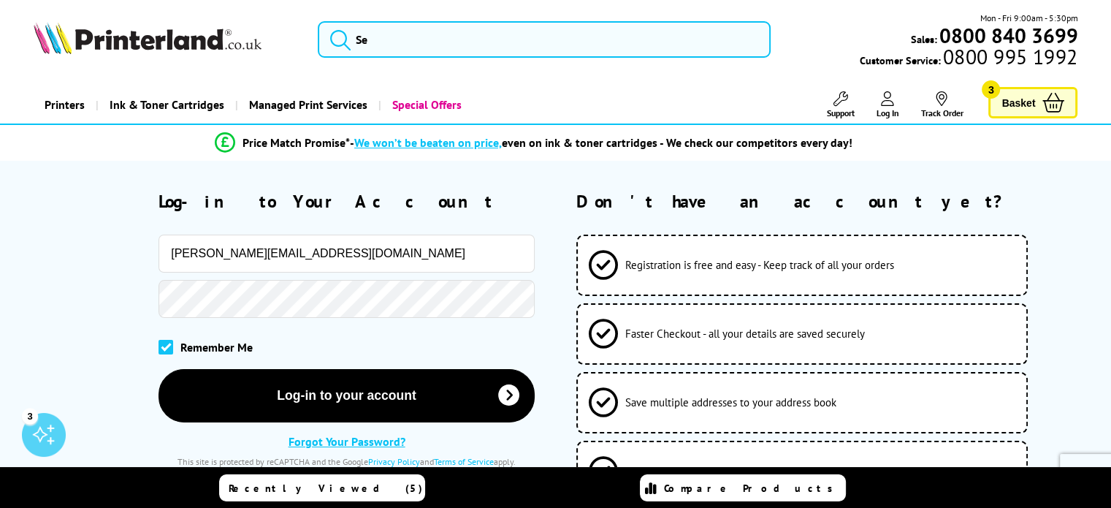
click at [148, 294] on div at bounding box center [284, 299] width 501 height 38
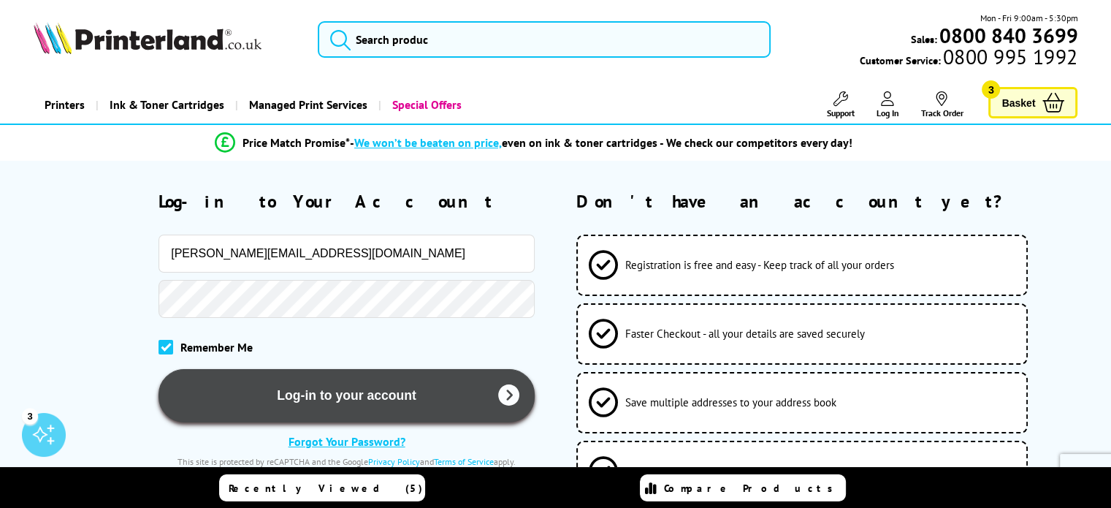
click at [378, 393] on button "Log-in to your account" at bounding box center [347, 395] width 376 height 53
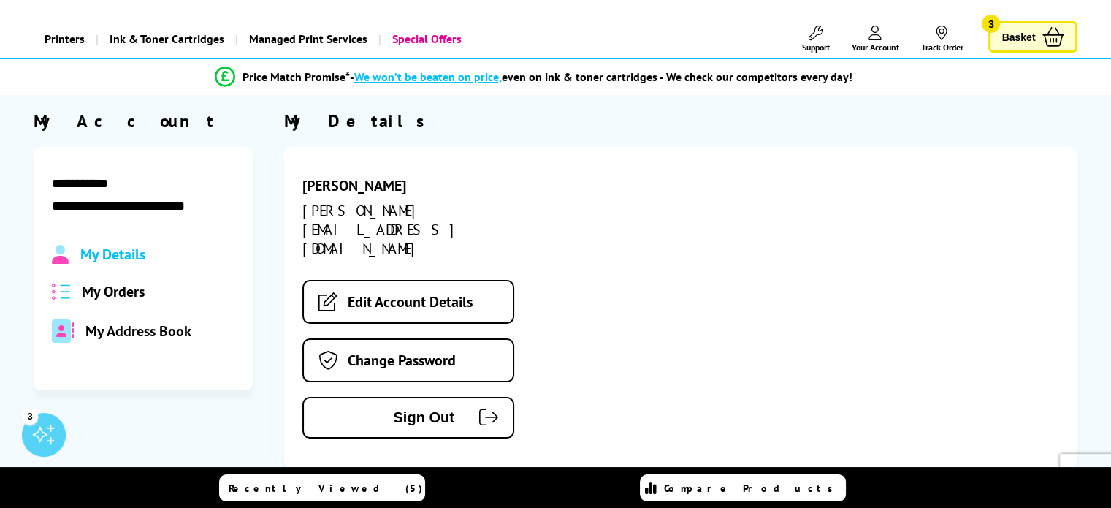
scroll to position [67, 0]
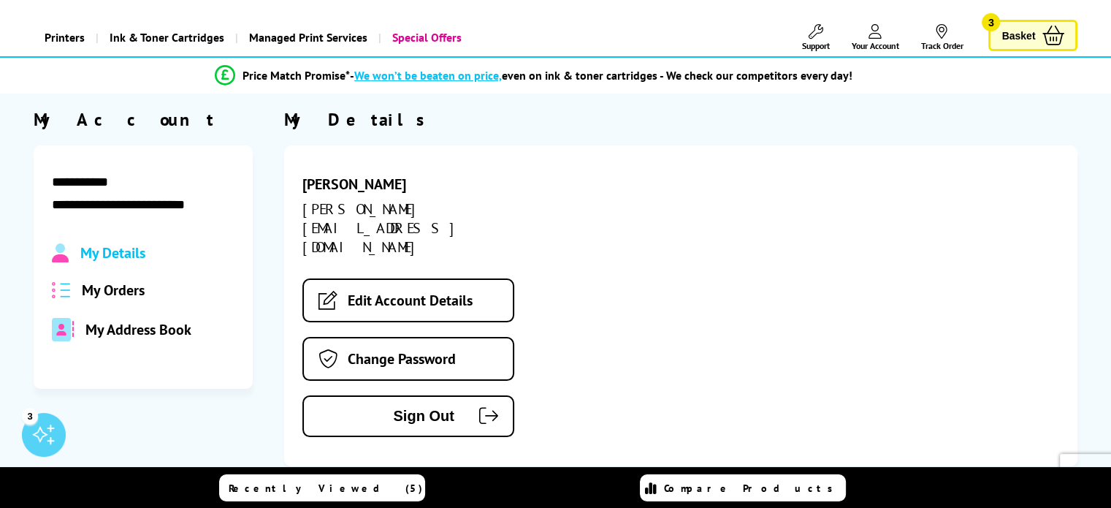
click at [137, 322] on span "My Address Book" at bounding box center [138, 329] width 106 height 19
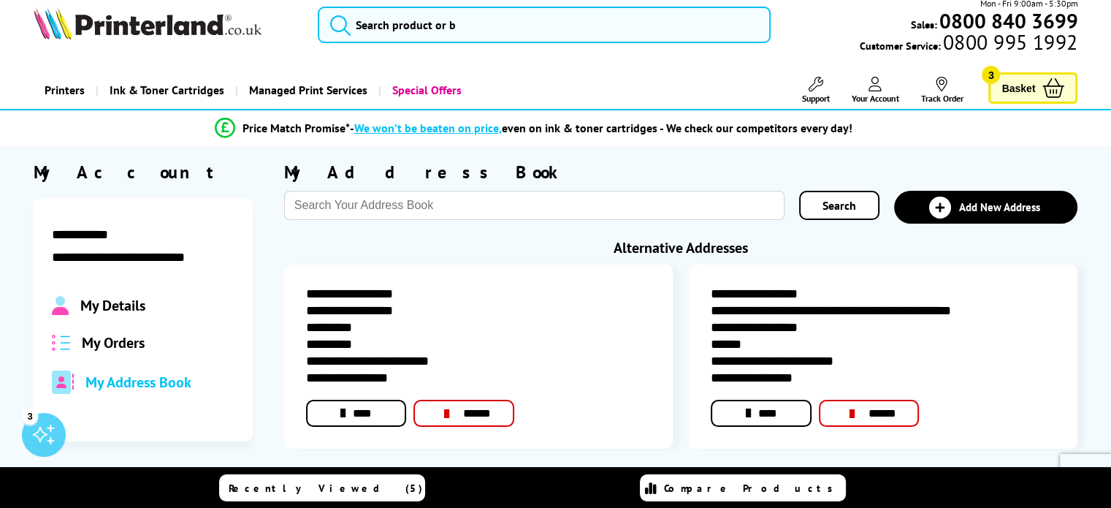
scroll to position [0, 0]
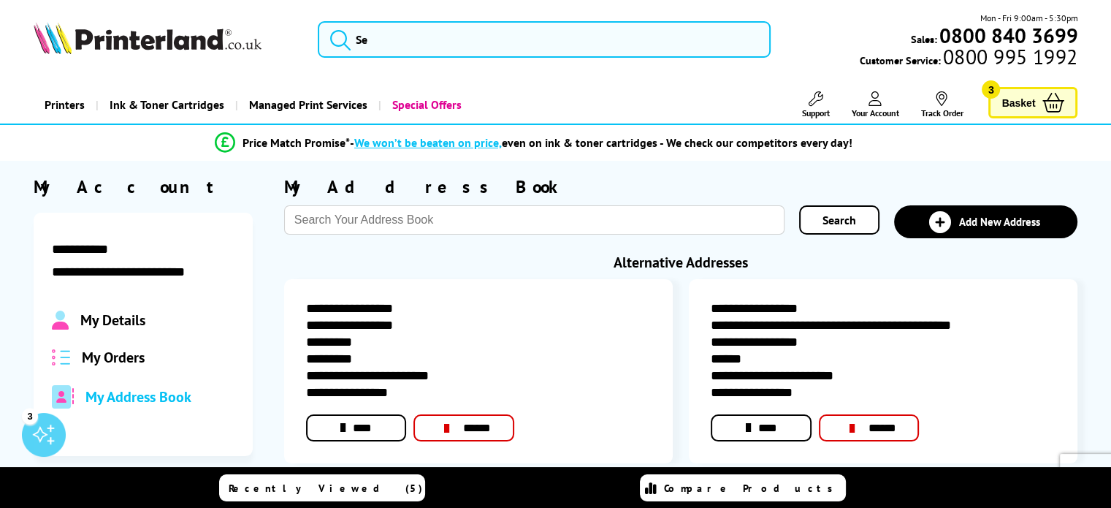
click at [1031, 104] on span "Basket" at bounding box center [1019, 103] width 34 height 20
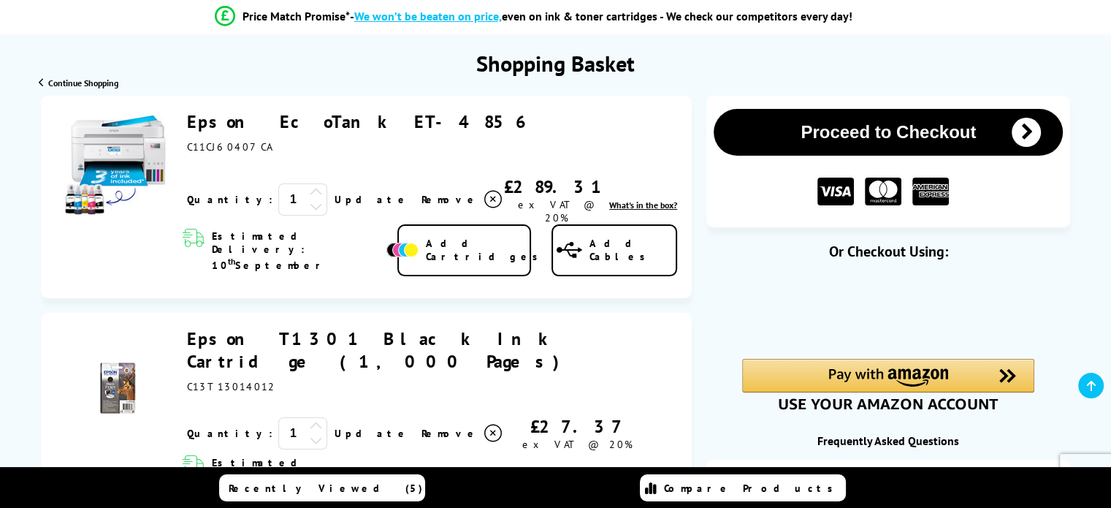
scroll to position [126, 0]
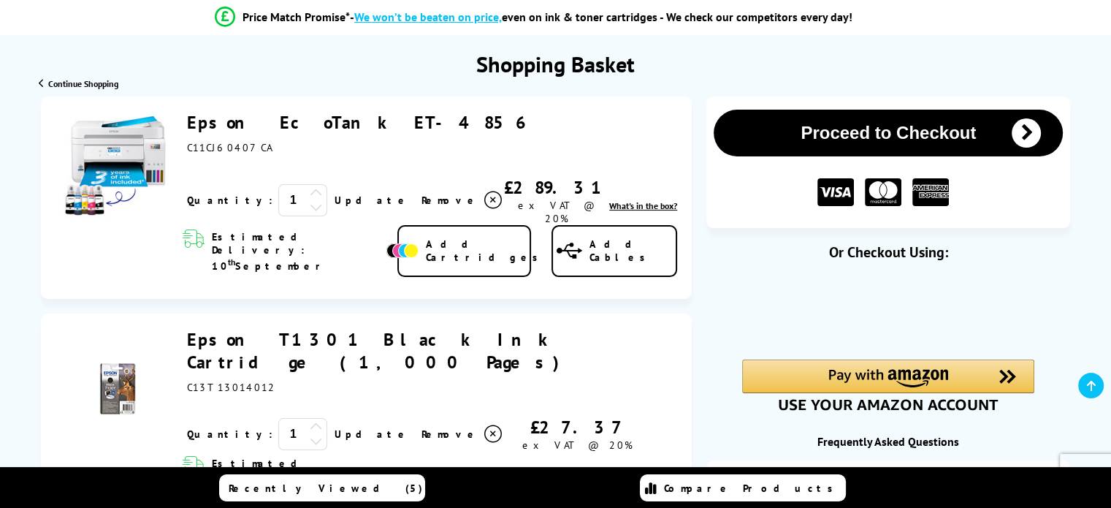
click at [940, 140] on button "Proceed to Checkout" at bounding box center [888, 133] width 349 height 47
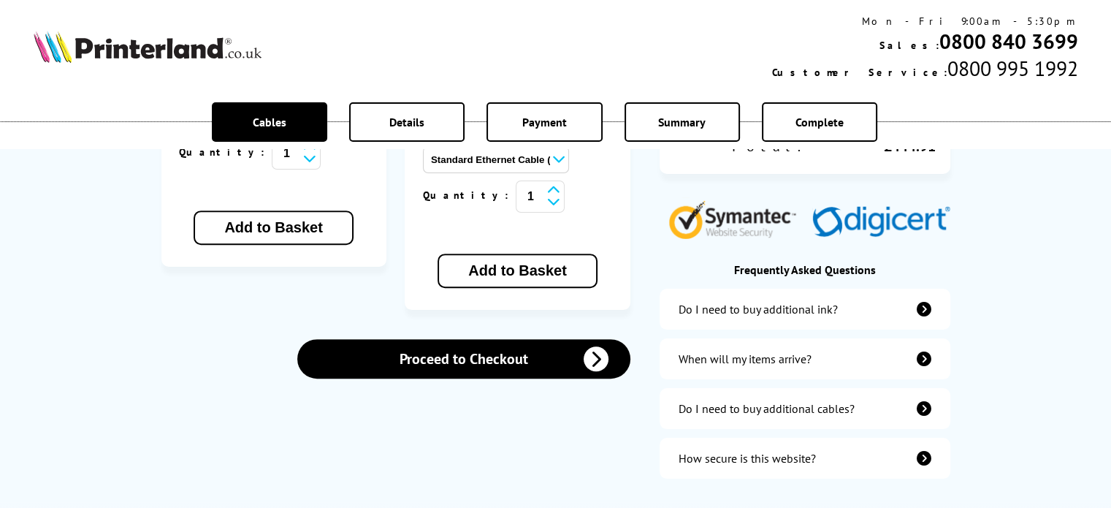
scroll to position [582, 0]
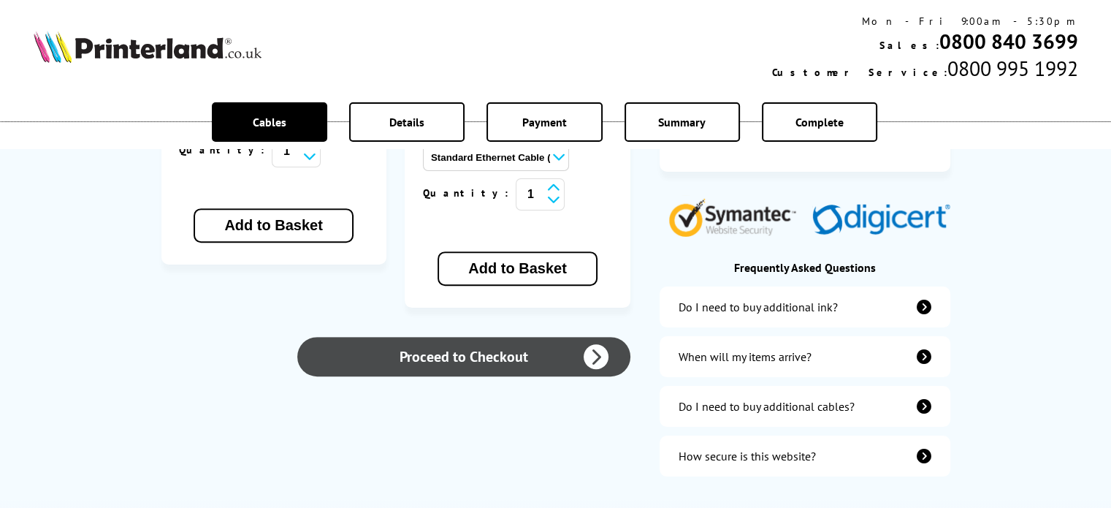
click at [596, 344] on icon at bounding box center [596, 356] width 25 height 25
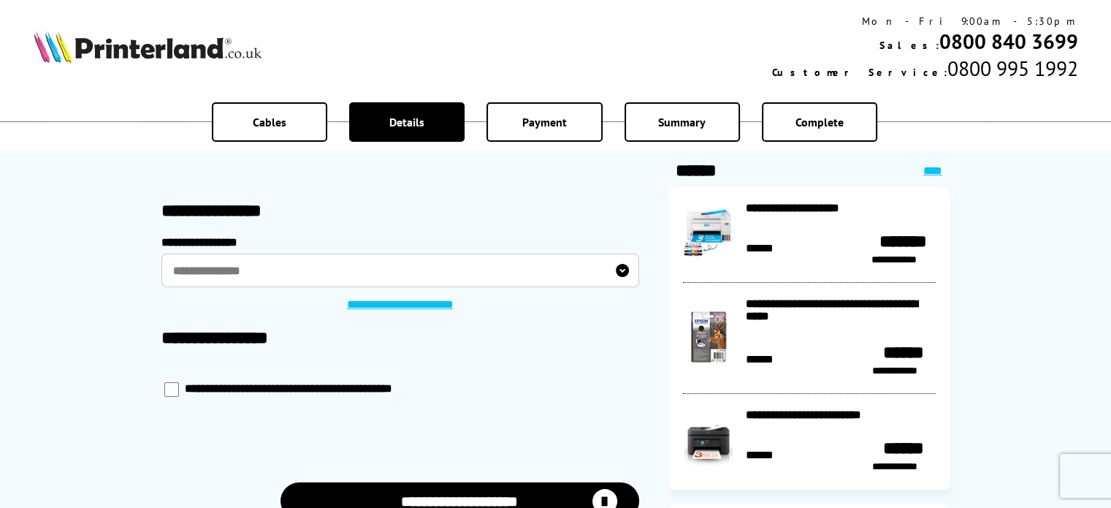
click at [622, 267] on label "**********" at bounding box center [400, 271] width 478 height 34
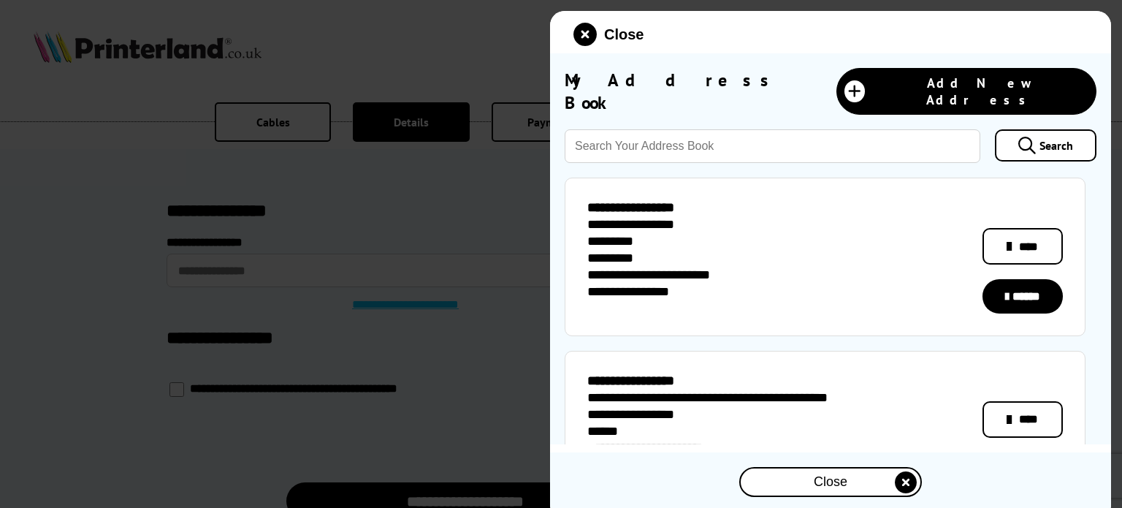
click at [788, 407] on div "**********" at bounding box center [726, 415] width 278 height 17
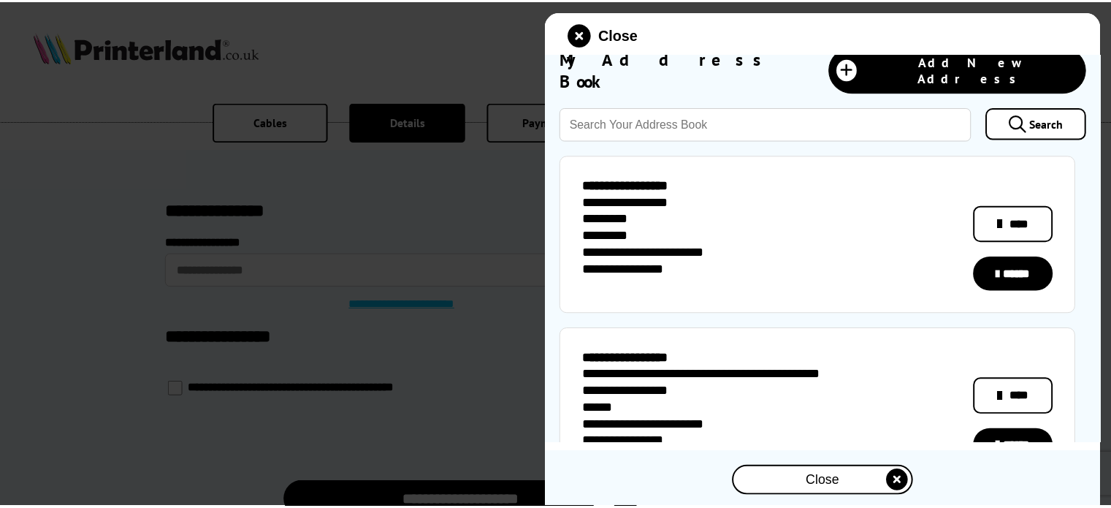
scroll to position [28, 0]
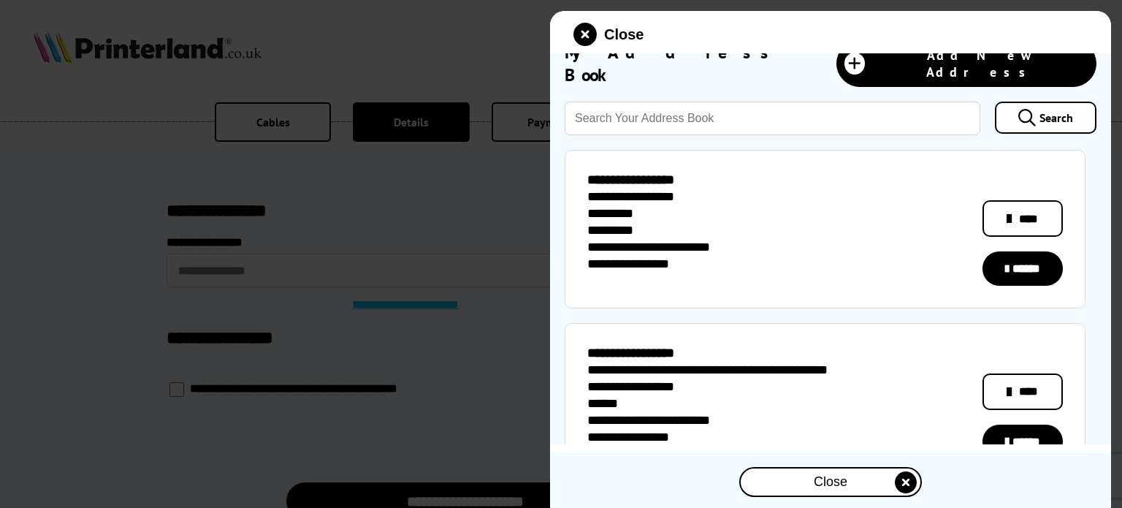
click at [1017, 424] on link "******" at bounding box center [1023, 441] width 80 height 34
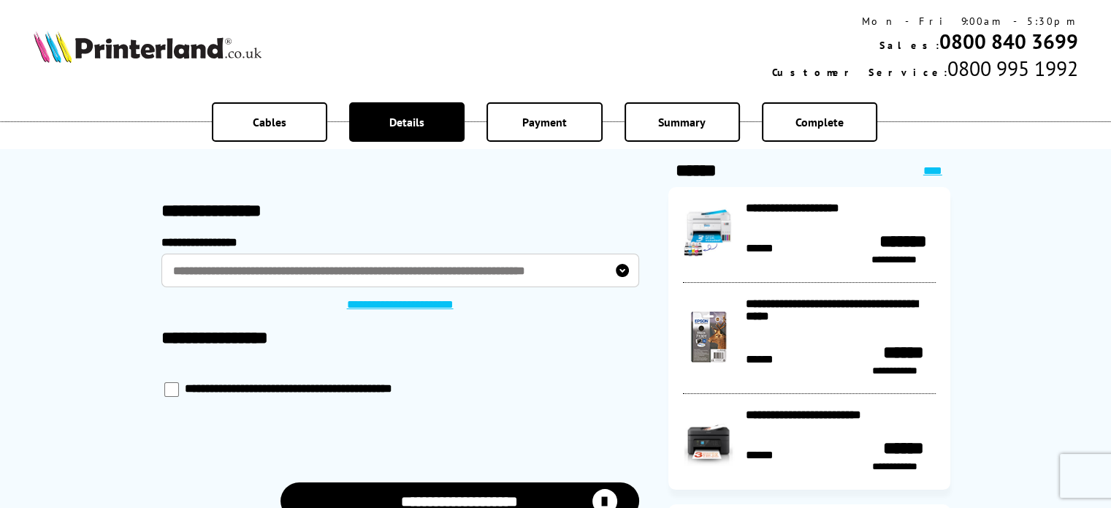
click at [175, 391] on input "checkbox" at bounding box center [171, 389] width 15 height 15
checkbox input "*****"
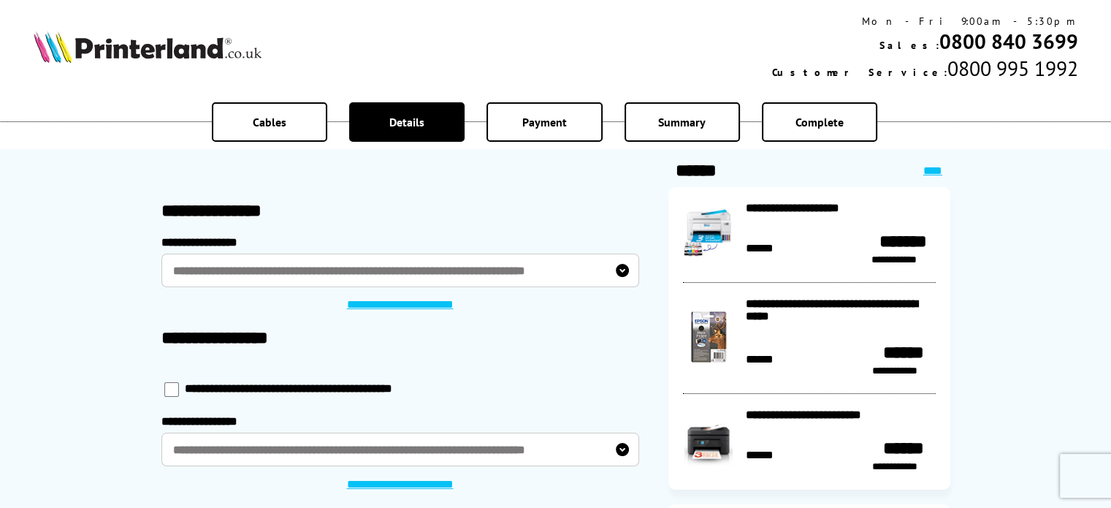
click at [175, 397] on input "checkbox" at bounding box center [171, 389] width 15 height 15
checkbox input "****"
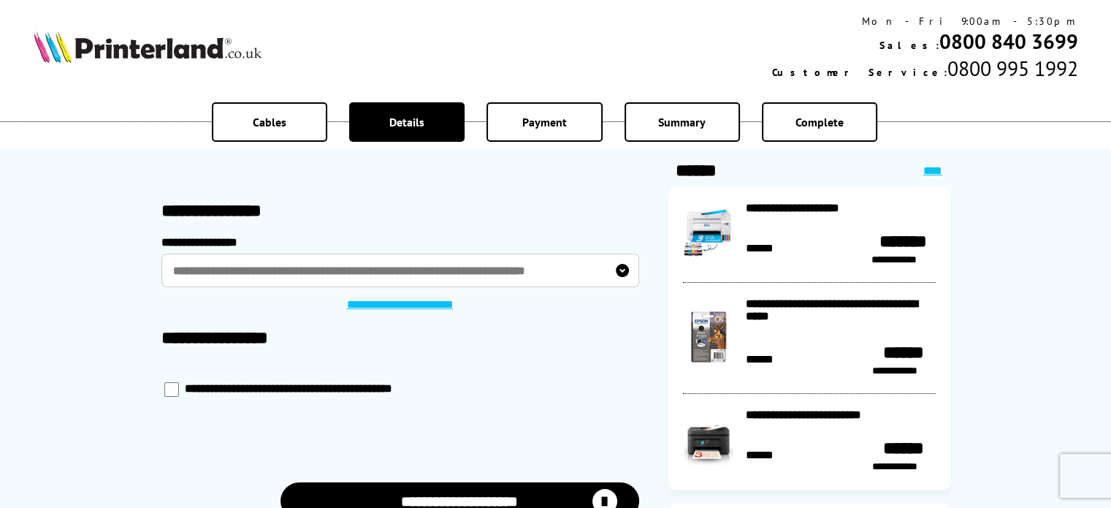
click at [175, 397] on input "checkbox" at bounding box center [171, 389] width 15 height 15
checkbox input "*****"
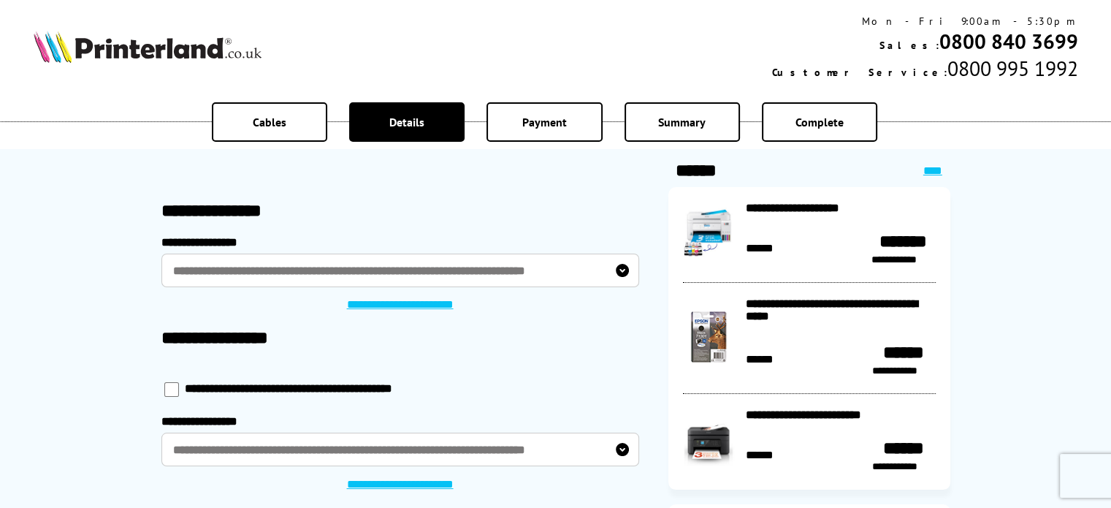
click at [620, 460] on label "**********" at bounding box center [400, 450] width 478 height 34
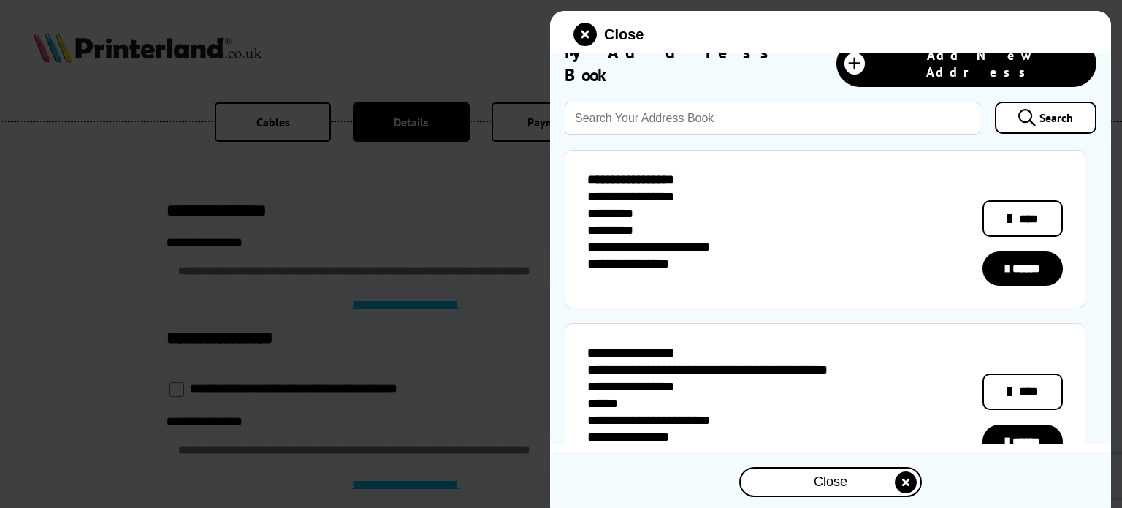
click at [1011, 252] on link "******" at bounding box center [1023, 268] width 80 height 34
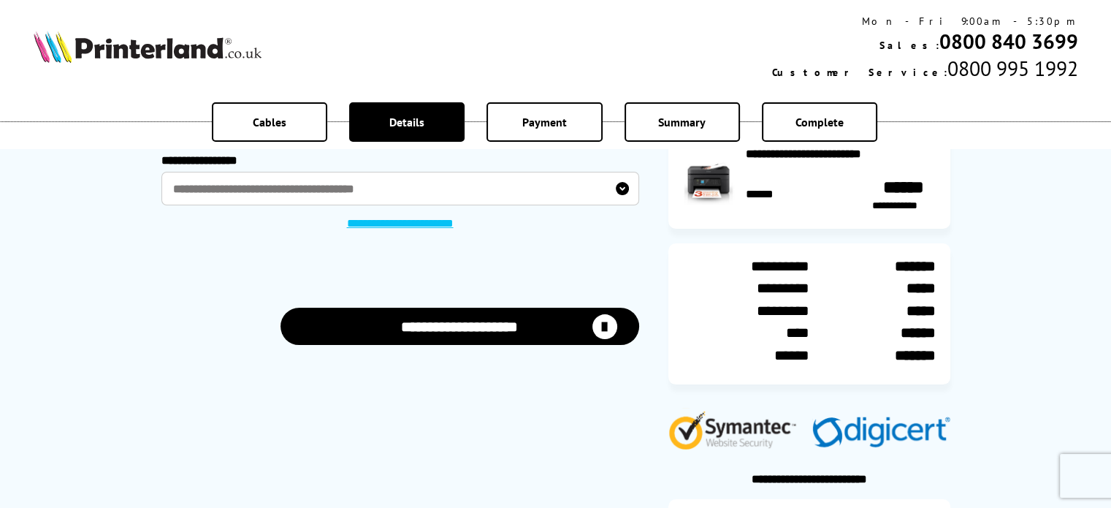
scroll to position [288, 0]
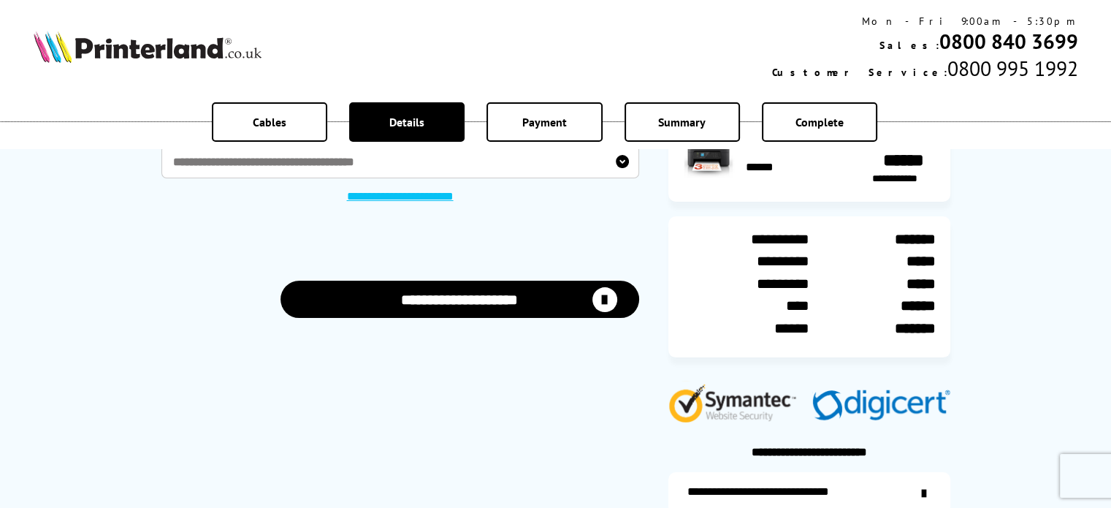
click at [606, 309] on icon "submit" at bounding box center [605, 299] width 25 height 25
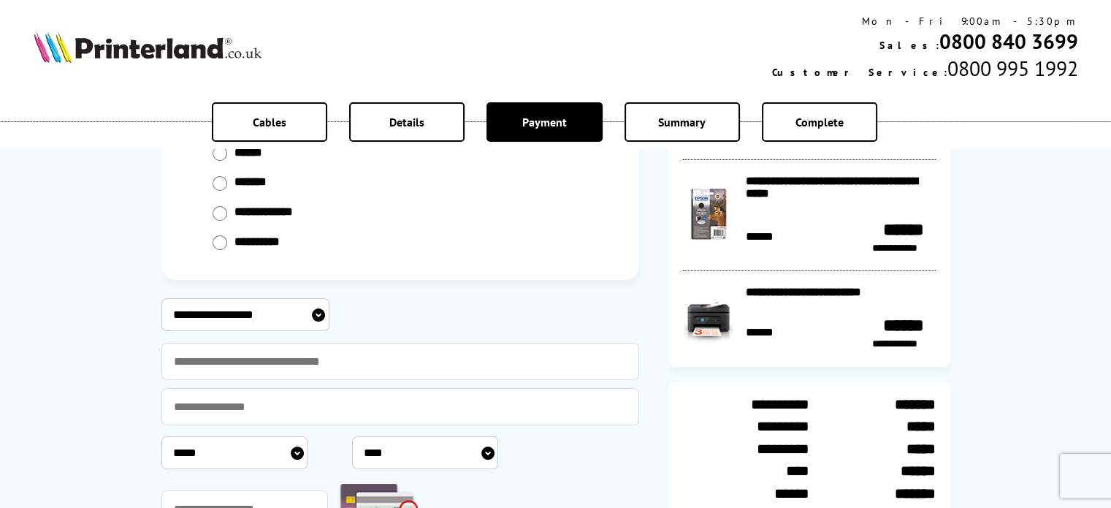
scroll to position [69, 0]
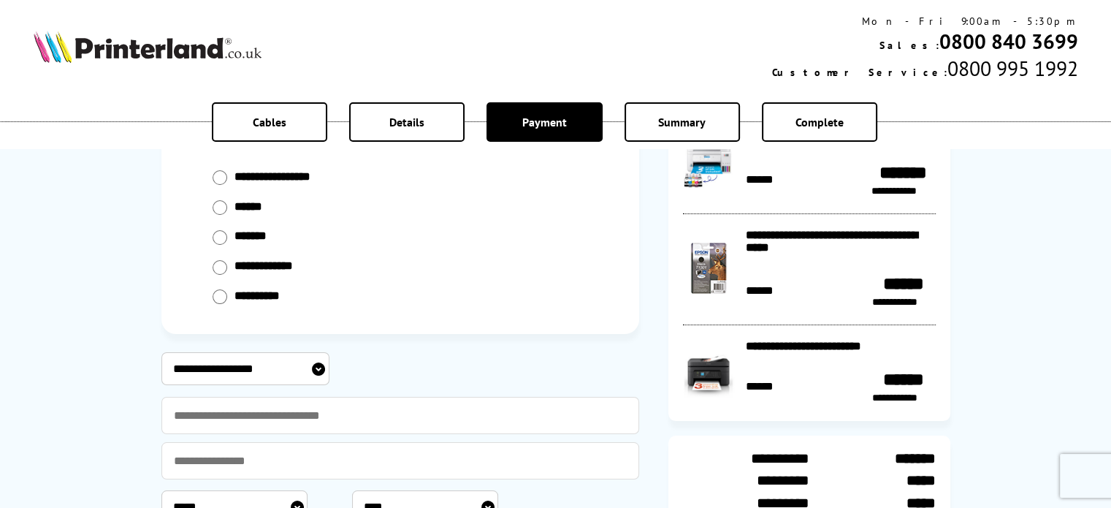
click at [219, 208] on input "radio" at bounding box center [220, 207] width 15 height 15
radio input "****"
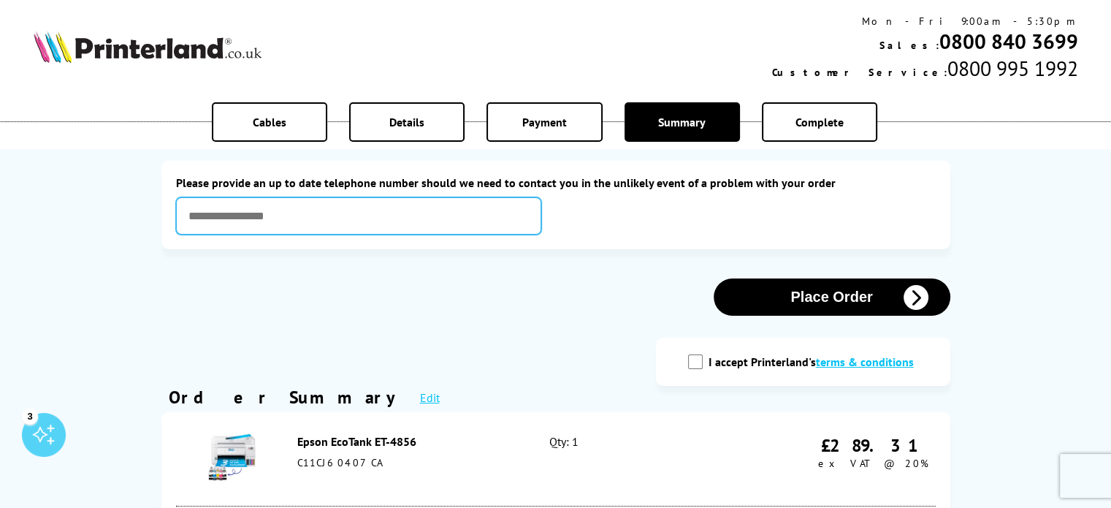
click at [327, 228] on input "text" at bounding box center [358, 215] width 365 height 37
type input "**********"
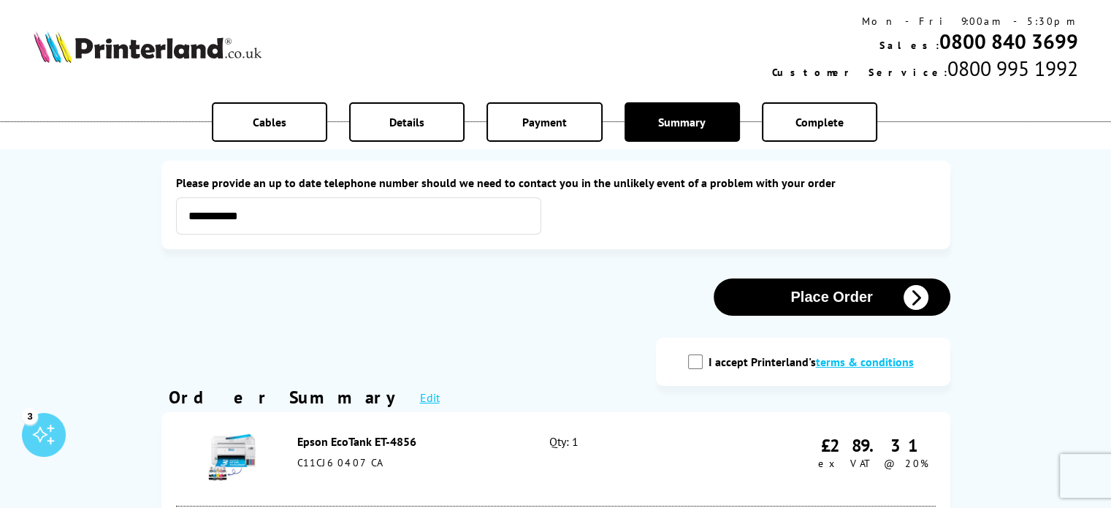
drag, startPoint x: 702, startPoint y: 361, endPoint x: 793, endPoint y: 347, distance: 91.7
click at [706, 358] on div "I accept Printerland's terms & conditions" at bounding box center [803, 361] width 236 height 19
click at [703, 361] on input "I accept Printerland's terms & conditions" at bounding box center [695, 361] width 15 height 15
checkbox input "true"
click at [856, 304] on button "Place Order" at bounding box center [832, 296] width 237 height 37
